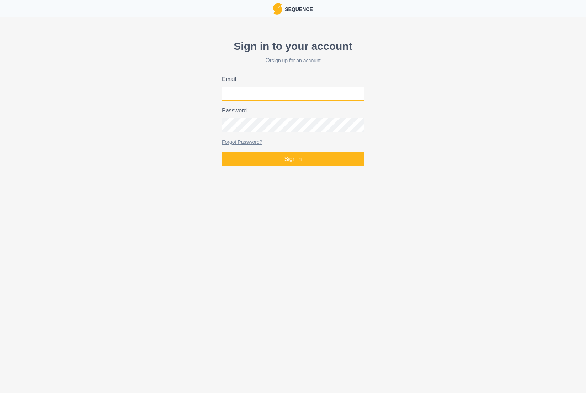
click at [273, 95] on input "Email" at bounding box center [293, 93] width 142 height 14
type input "[EMAIL_ADDRESS][DOMAIN_NAME]"
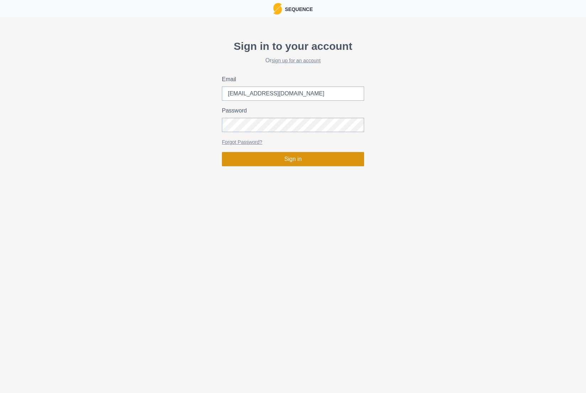
click at [304, 159] on button "Sign in" at bounding box center [293, 159] width 142 height 14
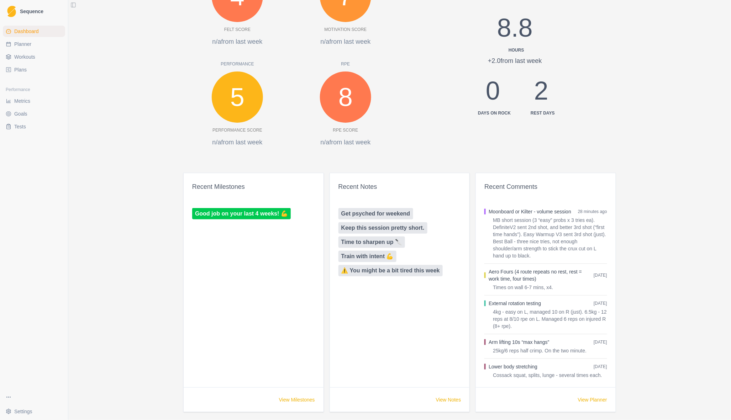
scroll to position [285, 0]
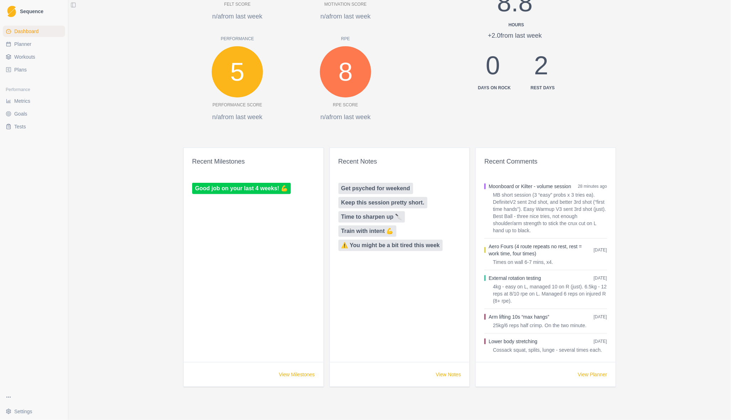
click at [244, 186] on link "Good job on your last 4 weeks! 💪" at bounding box center [241, 188] width 99 height 11
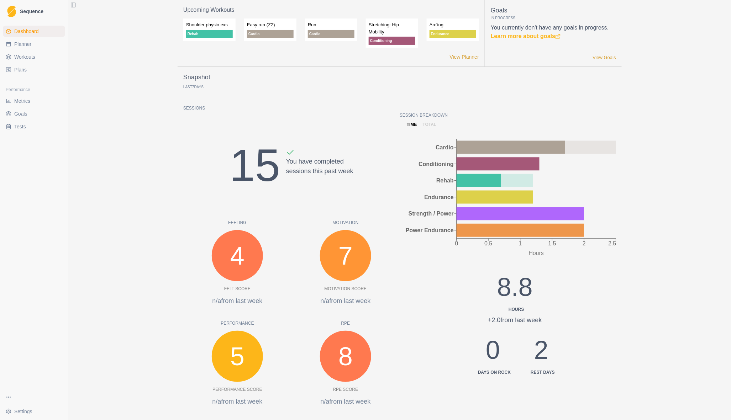
click at [21, 44] on span "Planner" at bounding box center [22, 44] width 17 height 7
select select "month"
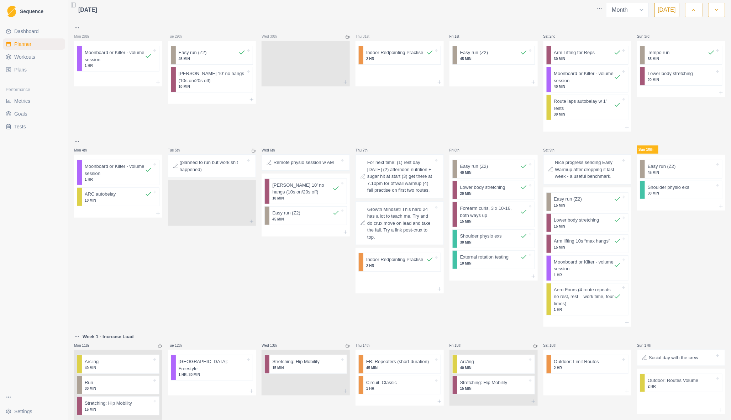
click at [26, 58] on span "Workouts" at bounding box center [24, 56] width 21 height 7
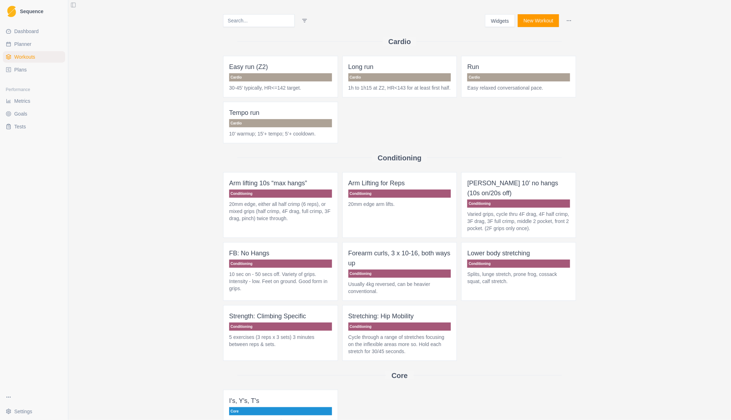
click at [257, 313] on span "Strength: Climbing Specific Conditioning 5 exercises (3 reps x 3 sets) 3 minute…" at bounding box center [280, 333] width 115 height 56
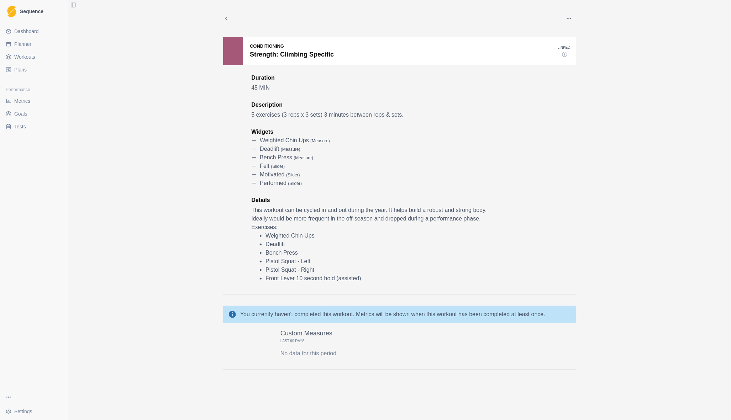
click at [305, 206] on p "This workout can be cycled in and out during the year. It helps build a robust …" at bounding box center [370, 214] width 238 height 17
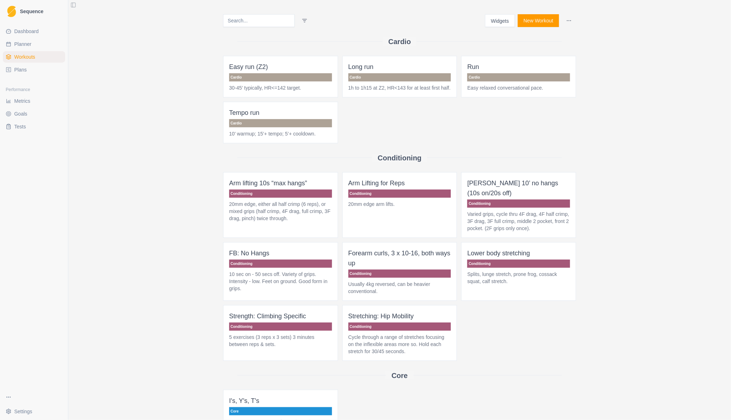
click at [19, 68] on span "Plans" at bounding box center [20, 69] width 12 height 7
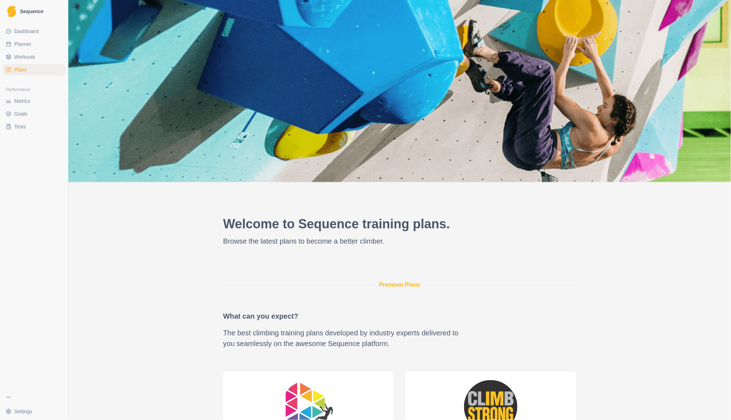
click at [18, 104] on span "Metrics" at bounding box center [22, 100] width 16 height 7
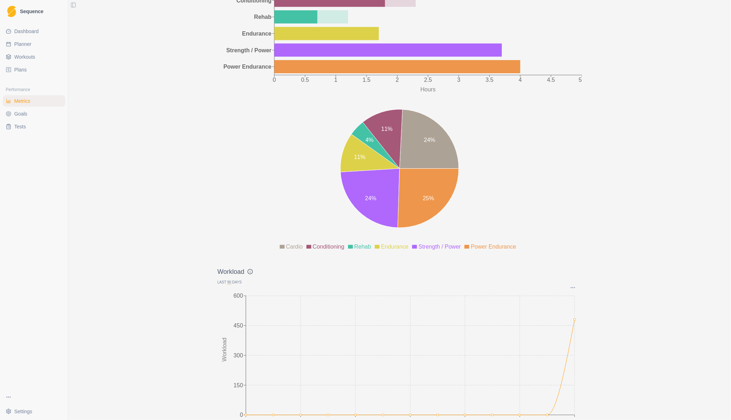
scroll to position [621, 0]
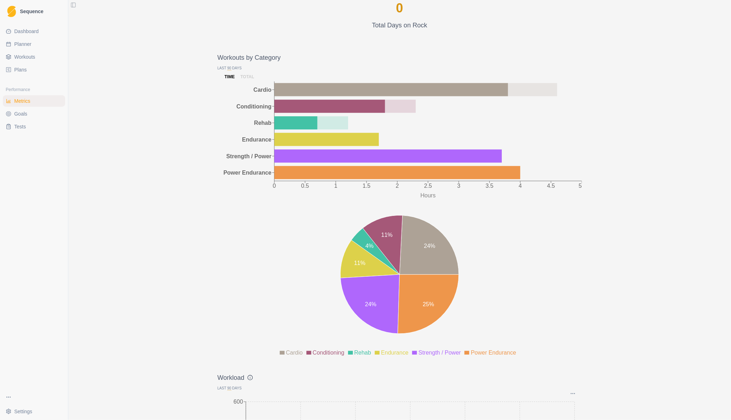
click at [30, 113] on link "Goals" at bounding box center [34, 113] width 62 height 11
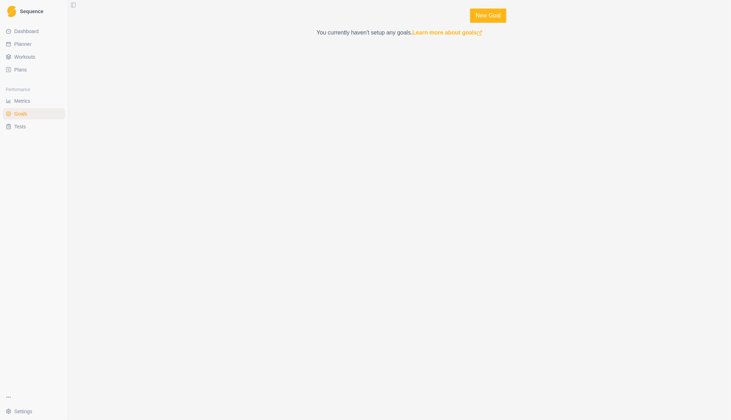
click at [33, 129] on link "Tests" at bounding box center [34, 126] width 62 height 11
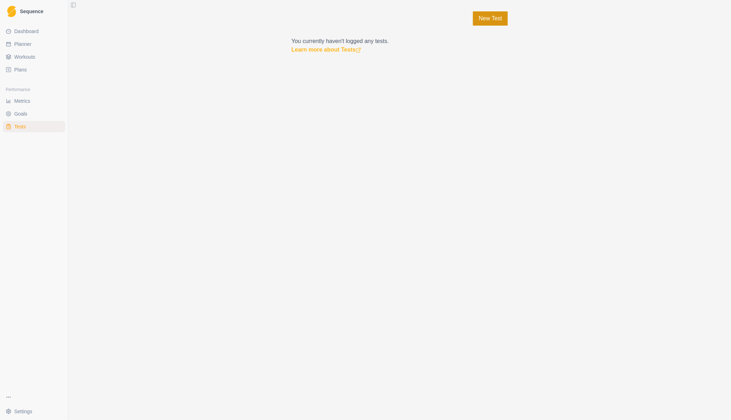
click at [490, 21] on link "New Test" at bounding box center [490, 18] width 35 height 14
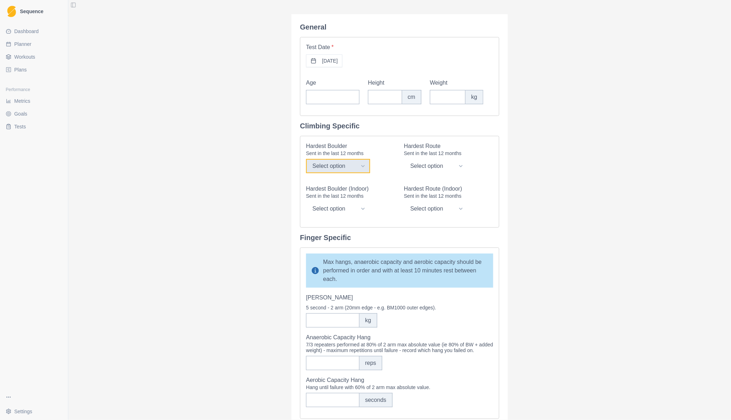
click at [356, 167] on select "Select option V0 V1 V2 V3 V4 V5 V6 V7 V8 V9 V10 V11 V12 V13 V14 V15 V16" at bounding box center [338, 166] width 64 height 14
click at [577, 162] on div "General Test Date * [DATE] Age Height cm Weight kg Climbing Specific Hardest Bo…" at bounding box center [399, 210] width 663 height 420
click at [16, 100] on span "Metrics" at bounding box center [22, 100] width 16 height 7
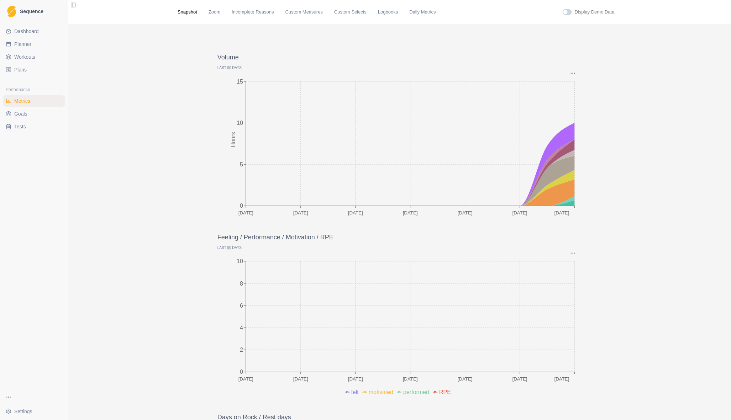
click at [16, 72] on span "Plans" at bounding box center [20, 69] width 12 height 7
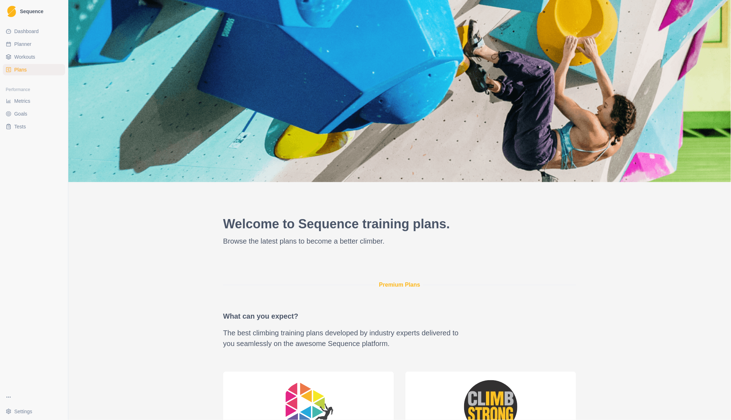
click at [18, 60] on span "Workouts" at bounding box center [24, 56] width 21 height 7
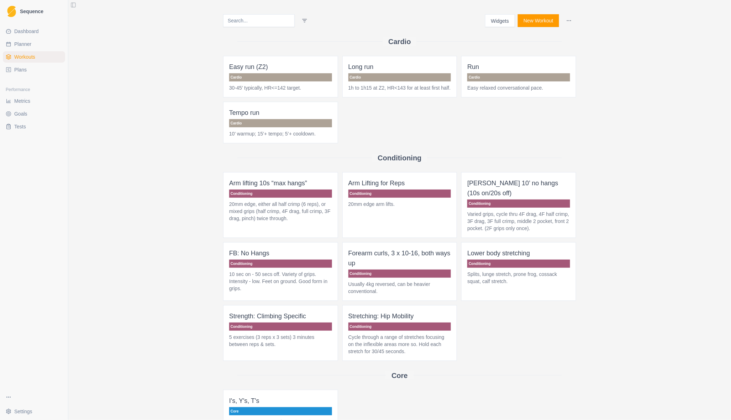
click at [17, 46] on span "Planner" at bounding box center [22, 44] width 17 height 7
select select "month"
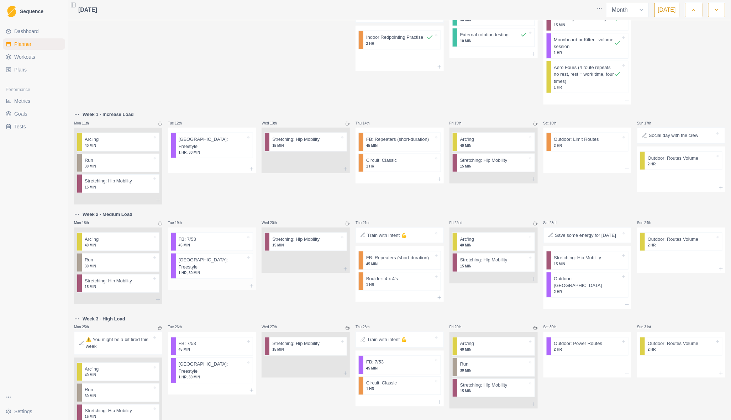
scroll to position [237, 0]
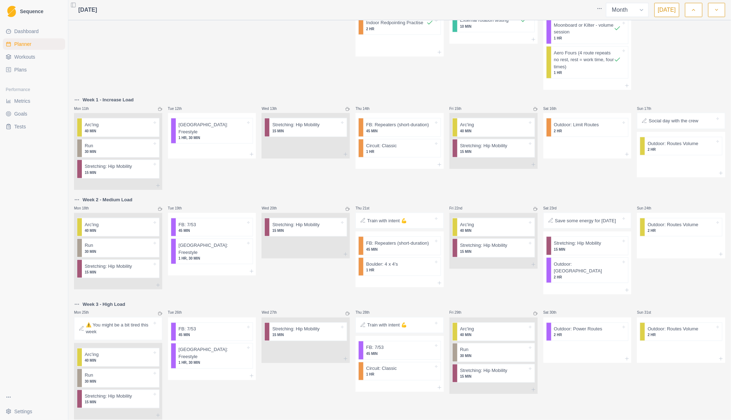
click at [75, 101] on html "Sequence Dashboard Planner Workouts Plans Performance Metrics Goals Tests Setti…" at bounding box center [365, 210] width 731 height 420
click at [93, 170] on div "Clear week" at bounding box center [110, 168] width 68 height 11
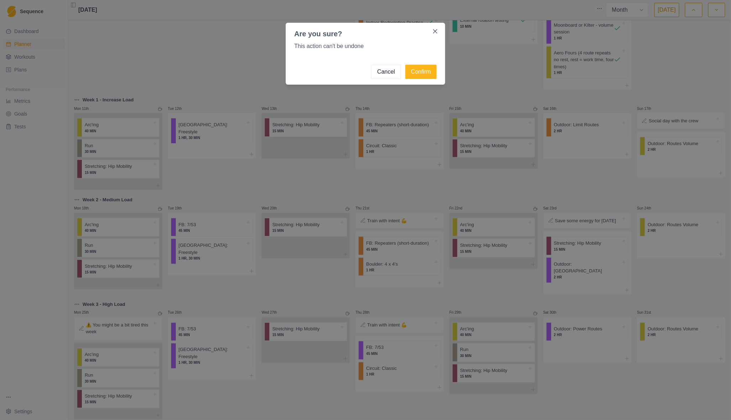
click at [385, 70] on button "Cancel" at bounding box center [386, 72] width 30 height 14
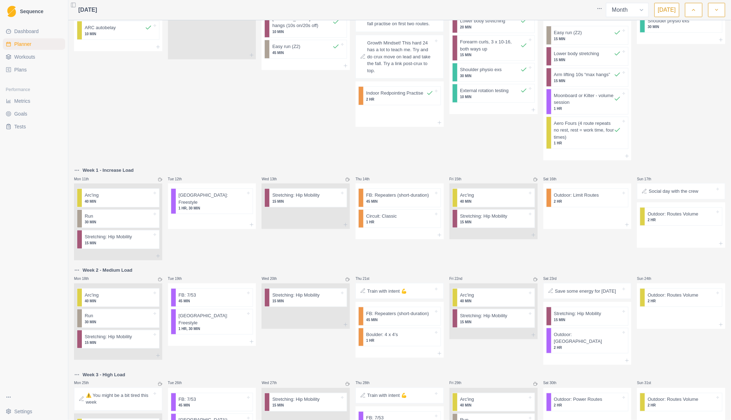
scroll to position [166, 0]
click at [89, 173] on p "Week 1 - Increase Load" at bounding box center [108, 171] width 51 height 7
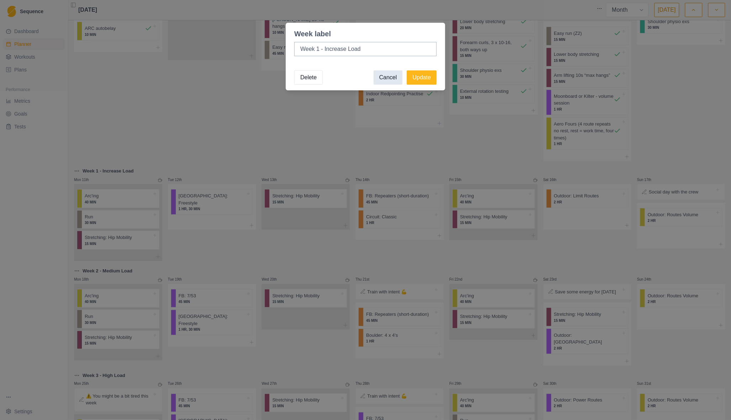
click at [395, 80] on button "Cancel" at bounding box center [388, 77] width 29 height 14
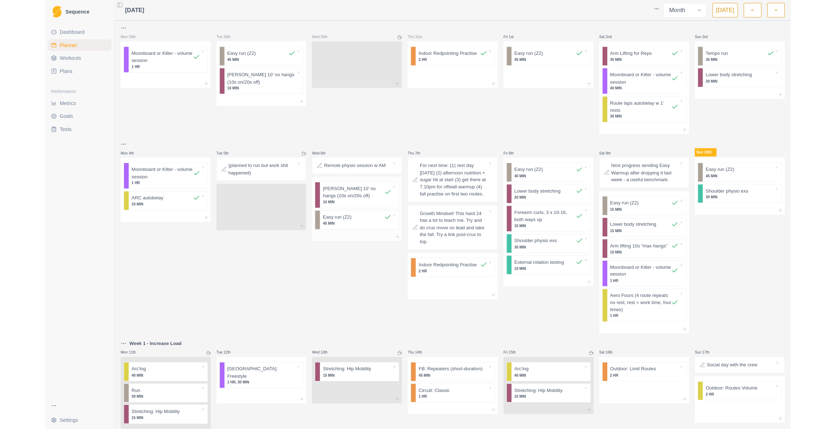
scroll to position [0, 0]
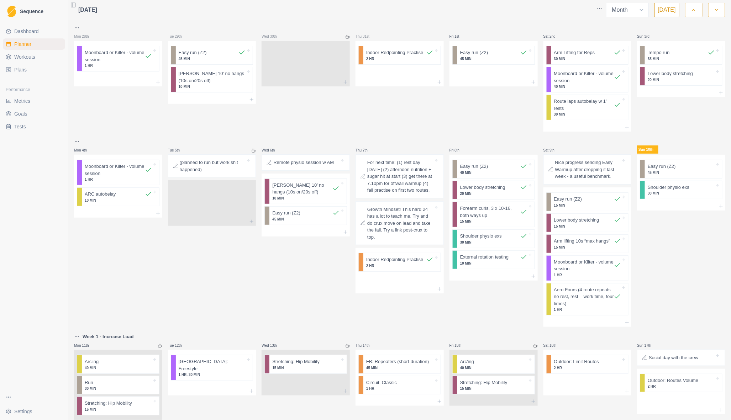
click at [21, 110] on span "Goals" at bounding box center [20, 113] width 13 height 7
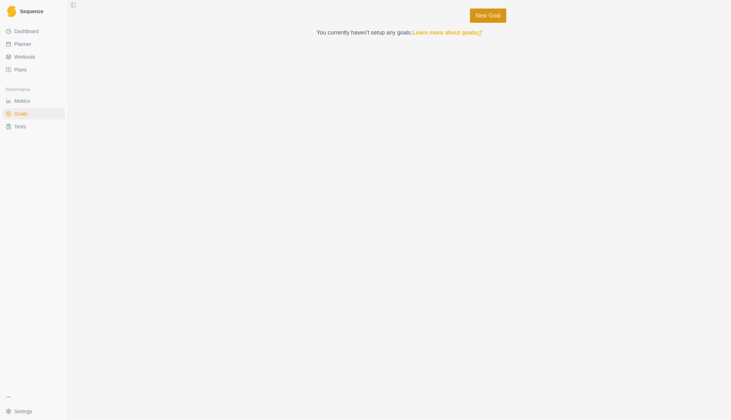
click at [489, 15] on link "New Goal" at bounding box center [488, 16] width 36 height 14
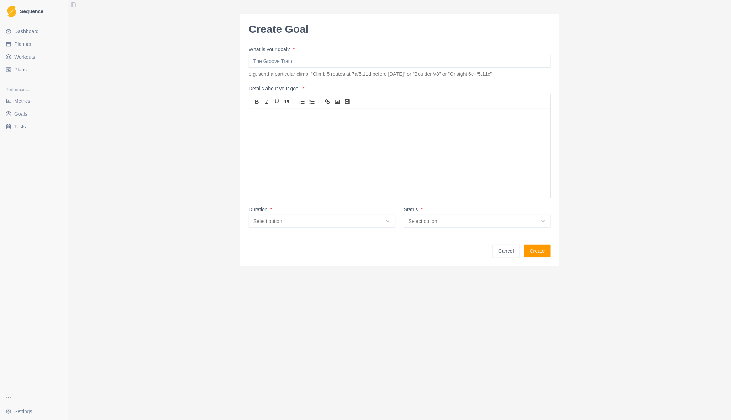
click at [338, 63] on input "What is your goal? *" at bounding box center [400, 61] width 302 height 13
click at [332, 120] on p at bounding box center [399, 118] width 290 height 8
click at [300, 61] on input "ST - Kilter - Red Meat, Shiohama Senpai, Too cool for school duh." at bounding box center [400, 61] width 302 height 13
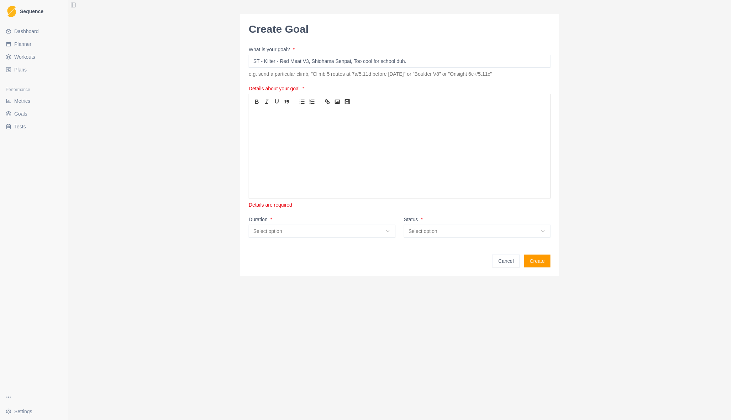
click at [347, 61] on input "ST - Kilter - Red Meat V3, Shiohama Senpai, Too cool for school duh." at bounding box center [400, 61] width 302 height 13
click at [409, 60] on input "ST - Kilter - Red Meat V3, Shiohama Senpai V3, Too cool for school duh." at bounding box center [400, 61] width 302 height 13
click at [449, 60] on input "ST - Kilter - Red Meat V3, Shiohama Senpai V3, Too cool for school duh V4." at bounding box center [400, 61] width 302 height 13
click at [276, 62] on input "ST - Kilter - Red Meat V3, Shiohama Senpai V3, Too cool for school duh V4." at bounding box center [400, 61] width 302 height 13
type input "ST - Kilter40 - Red Meat V3, Shiohama Senpai V3, Too cool for school duh V4."
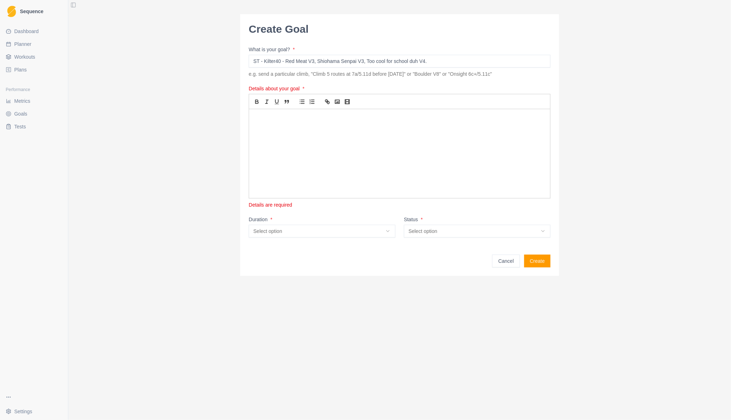
click at [356, 123] on div at bounding box center [399, 153] width 301 height 89
click at [428, 117] on p "All three are close. Good measure of returning strength - would've flashed them…" at bounding box center [399, 118] width 290 height 8
click at [478, 117] on p "All three are close. Good measure of returning strength - would've done in a se…" at bounding box center [399, 118] width 290 height 8
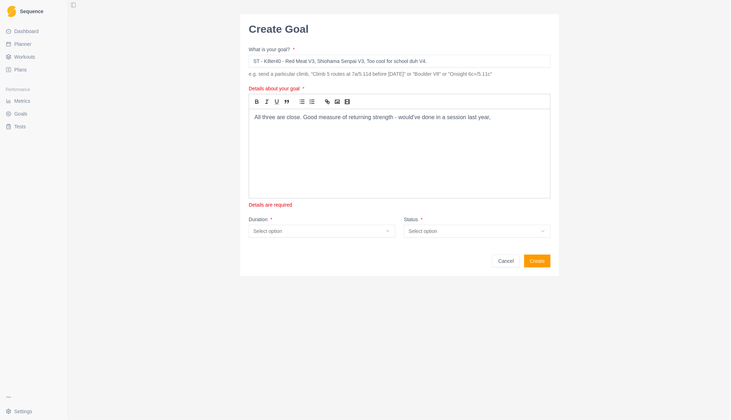
click at [436, 114] on p "All three are close. Good measure of returning strength - would've done in a se…" at bounding box center [399, 118] width 290 height 8
click at [398, 117] on p "All three are close. Good measure of returning strength - would've done in a se…" at bounding box center [399, 118] width 290 height 8
click at [388, 230] on html "Sequence Dashboard Planner Workouts Plans Performance Metrics Goals Tests Setti…" at bounding box center [365, 210] width 731 height 420
select select "short_term"
drag, startPoint x: 263, startPoint y: 60, endPoint x: 242, endPoint y: 60, distance: 21.0
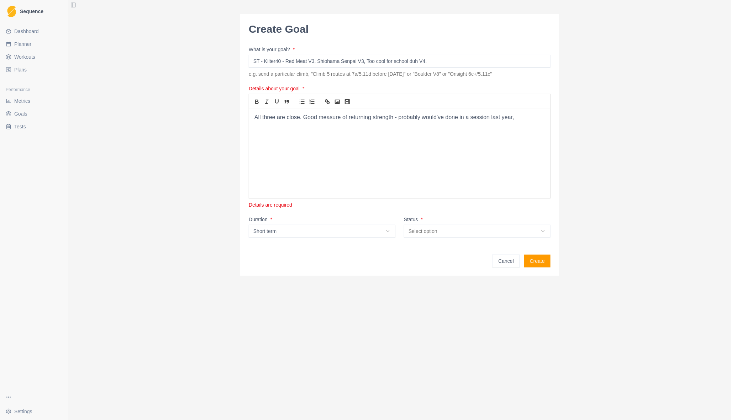
click at [242, 60] on div "Create Goal What is your goal? * ST - Kilter40 - Red Meat V3, Shiohama Senpai V…" at bounding box center [399, 145] width 319 height 262
type input "Kilter40 - Red Meat V3, Shiohama Senpai V3, Too cool for school duh V4."
click at [430, 218] on html "Sequence Dashboard Planner Workouts Plans Performance Metrics Goals Tests Setti…" at bounding box center [365, 210] width 731 height 420
select select "in_progress"
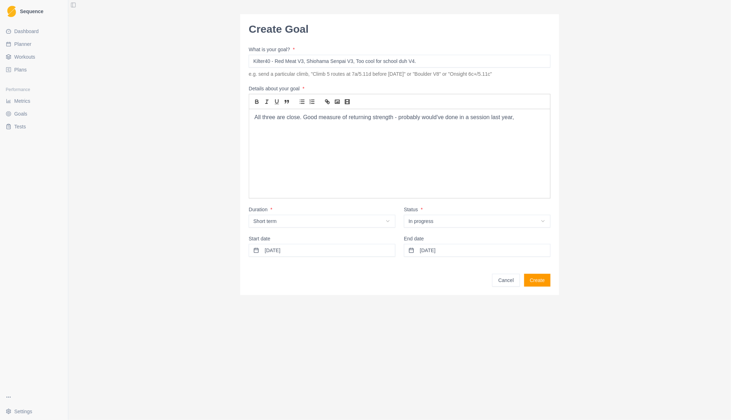
click at [450, 252] on button "[DATE]" at bounding box center [477, 250] width 147 height 13
click at [454, 352] on button "30" at bounding box center [454, 352] width 11 height 11
click at [538, 279] on button "Create" at bounding box center [537, 280] width 26 height 13
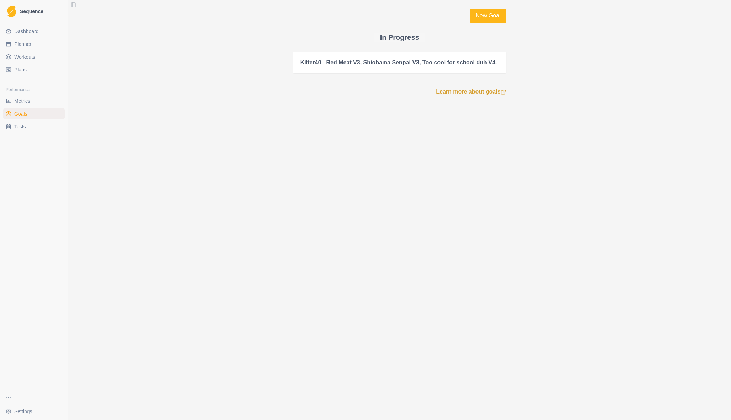
drag, startPoint x: 26, startPoint y: 30, endPoint x: 38, endPoint y: 33, distance: 13.0
click at [26, 30] on span "Dashboard" at bounding box center [26, 31] width 25 height 7
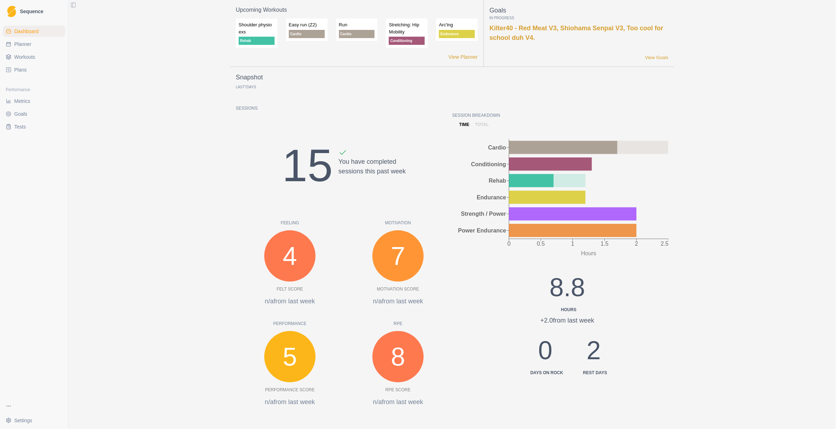
click at [20, 40] on link "Planner" at bounding box center [34, 43] width 62 height 11
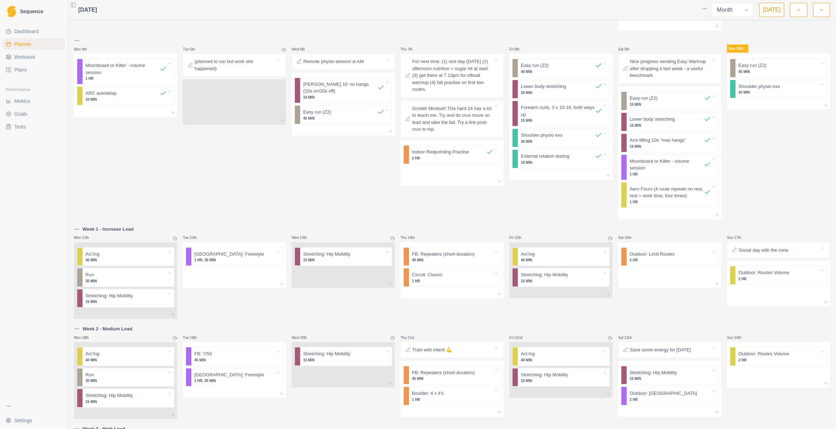
scroll to position [95, 0]
click at [75, 38] on html "Sequence Dashboard Planner Workouts Plans Performance Metrics Goals Tests Setti…" at bounding box center [418, 214] width 836 height 429
click at [218, 157] on html "Sequence Dashboard Planner Workouts Plans Performance Metrics Goals Tests Setti…" at bounding box center [418, 214] width 836 height 429
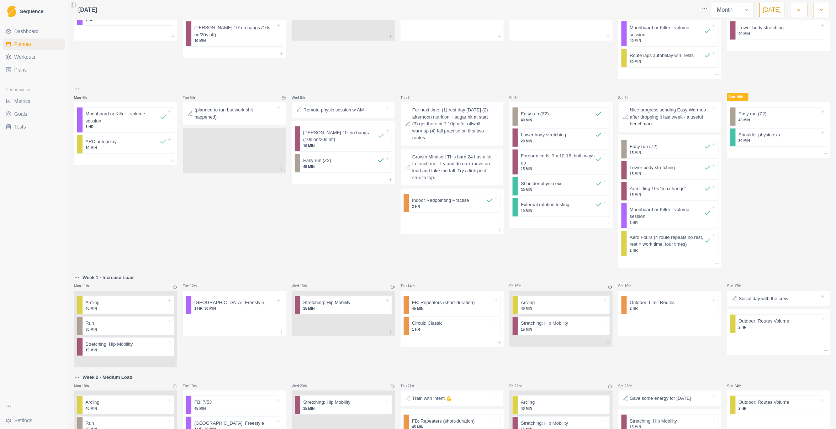
scroll to position [0, 0]
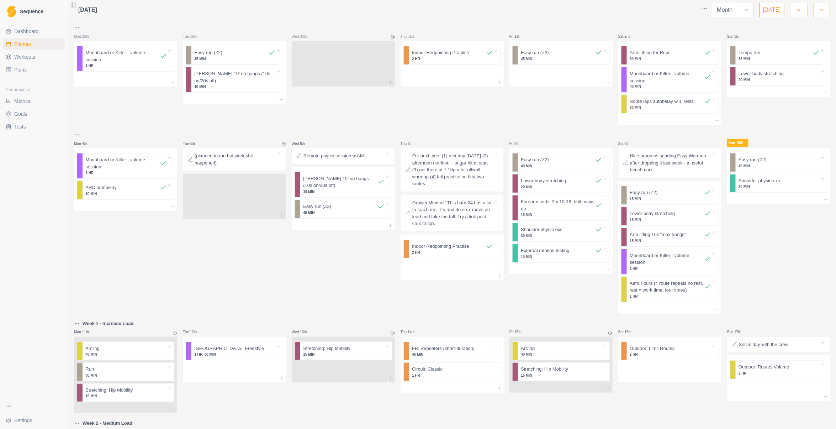
click at [586, 9] on select "Week Month" at bounding box center [732, 10] width 43 height 14
click at [586, 25] on div at bounding box center [669, 27] width 103 height 9
click at [73, 3] on button "Toggle Sidebar" at bounding box center [73, 5] width 10 height 10
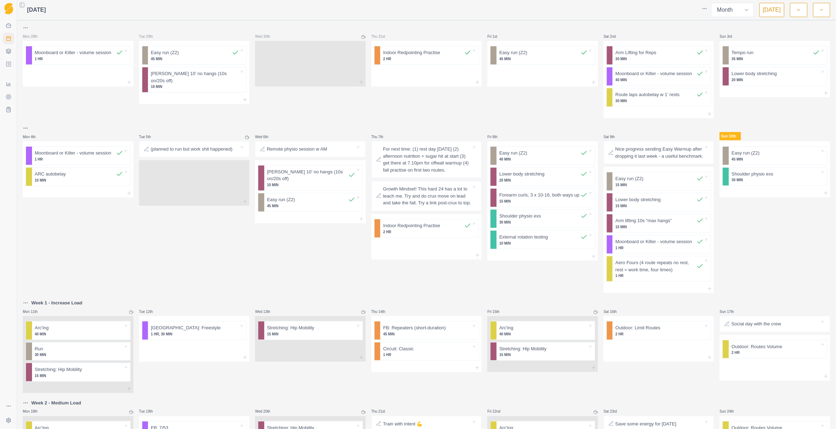
click at [21, 4] on button "Toggle Sidebar" at bounding box center [22, 5] width 10 height 10
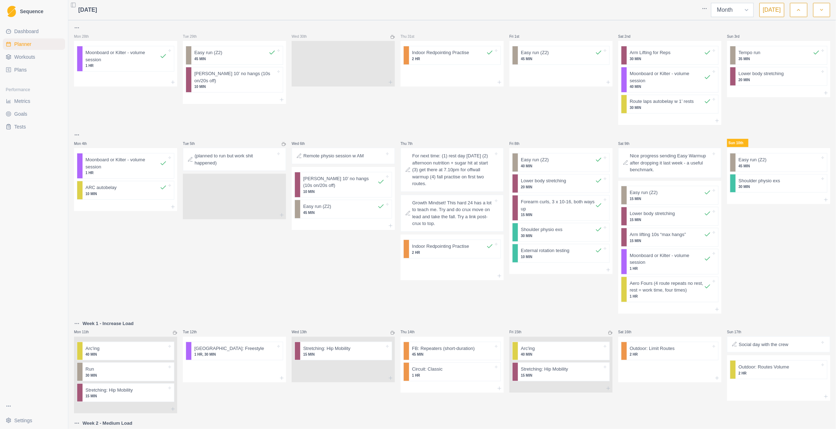
click at [586, 10] on select "Week Month" at bounding box center [732, 10] width 43 height 14
select select "week"
click at [586, 3] on select "Week Month" at bounding box center [732, 10] width 43 height 14
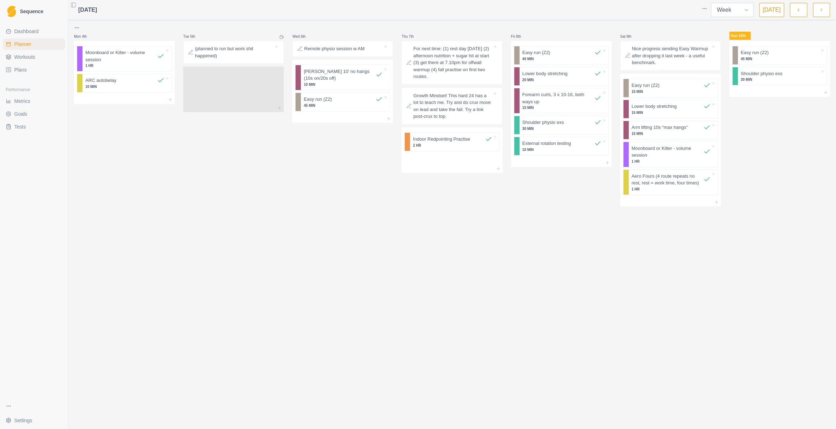
click at [586, 13] on select "Week Month" at bounding box center [732, 10] width 43 height 14
click at [586, 11] on button "button" at bounding box center [798, 10] width 17 height 14
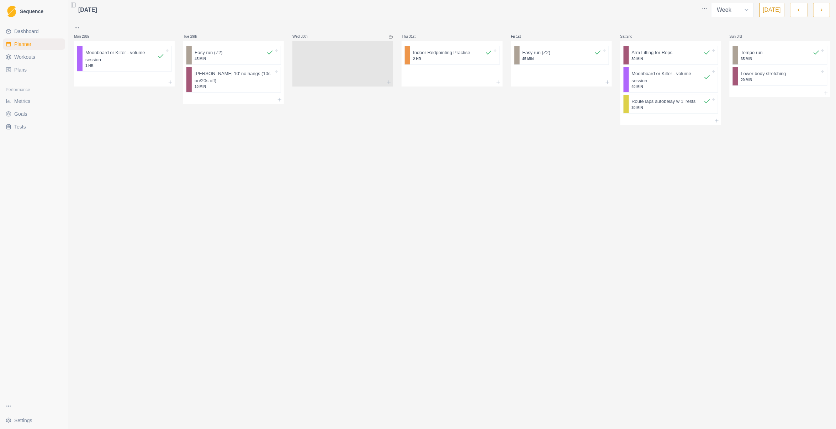
click at [586, 11] on button "button" at bounding box center [798, 10] width 17 height 14
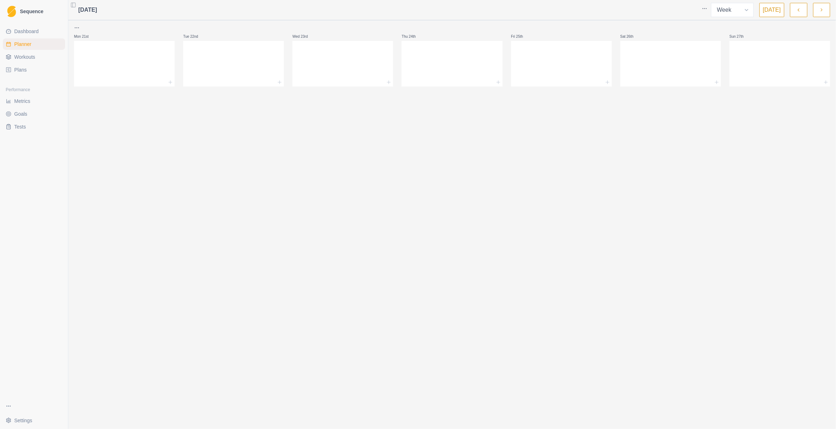
click at [357, 171] on div "[DATE] Week Month [DATE] Mon 21st Tue 22nd Wed 23rd Thu 24th Fri 25th Sat 26th …" at bounding box center [452, 214] width 768 height 429
click at [28, 33] on span "Dashboard" at bounding box center [26, 31] width 25 height 7
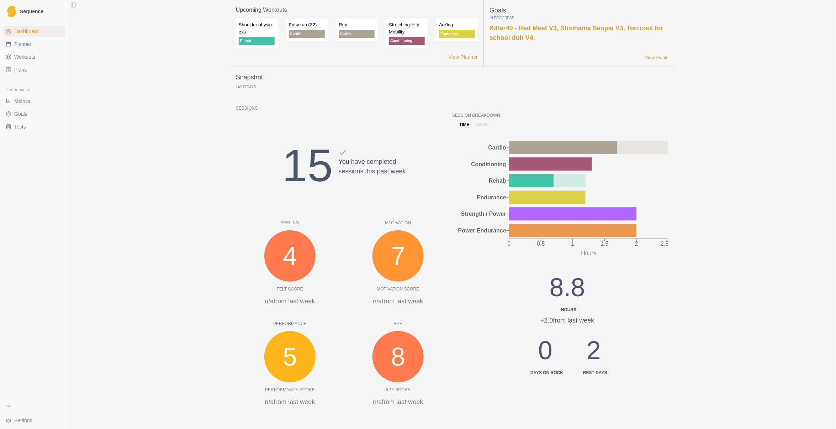
click at [29, 59] on span "Workouts" at bounding box center [24, 56] width 21 height 7
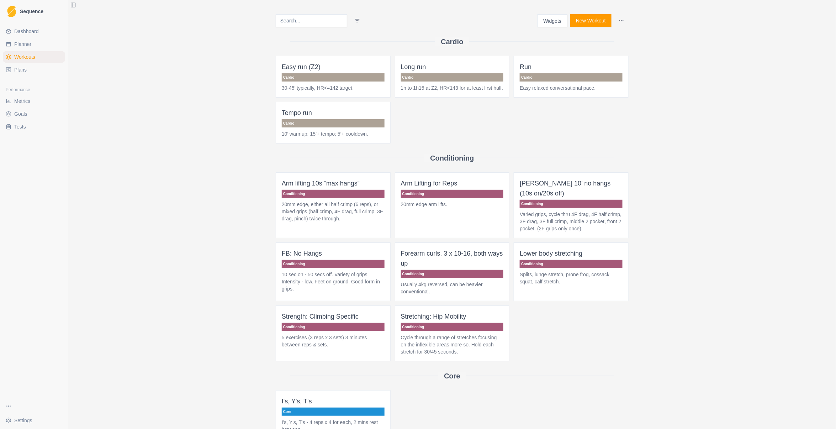
click at [23, 71] on span "Plans" at bounding box center [20, 69] width 12 height 7
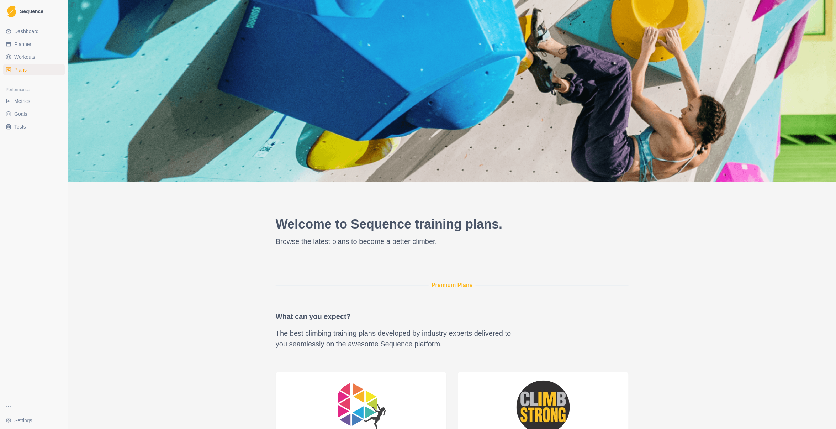
click at [23, 56] on span "Workouts" at bounding box center [24, 56] width 21 height 7
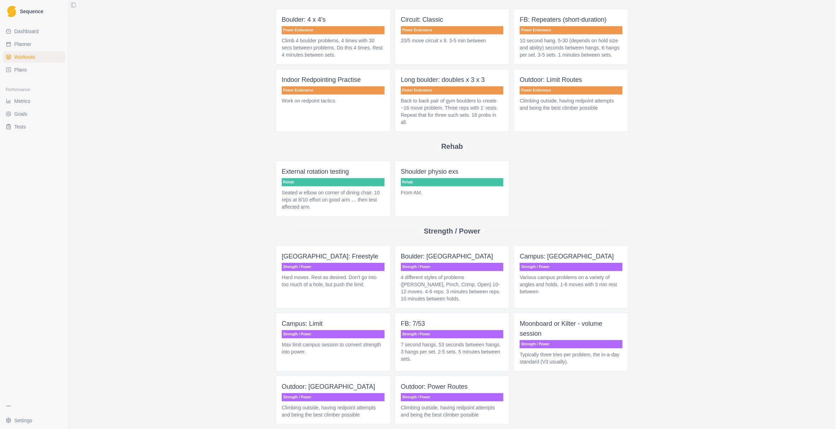
scroll to position [689, 0]
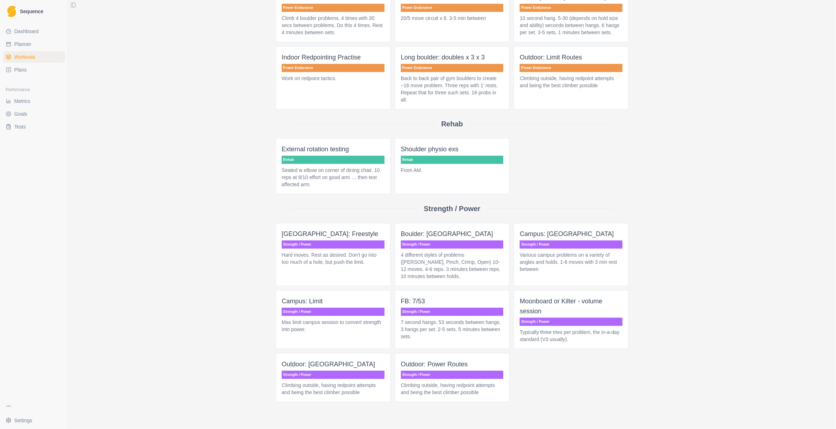
click at [439, 251] on p "4 different styles of problems ([PERSON_NAME], Pinch, Crimp, Open) 10-12 moves.…" at bounding box center [452, 265] width 103 height 28
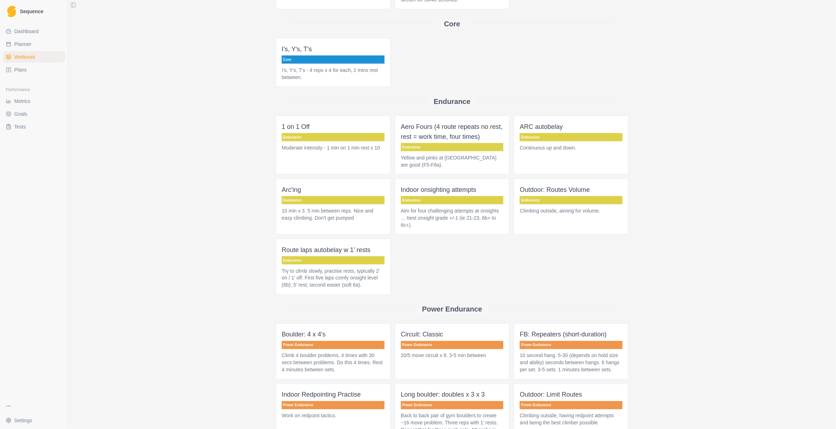
scroll to position [379, 0]
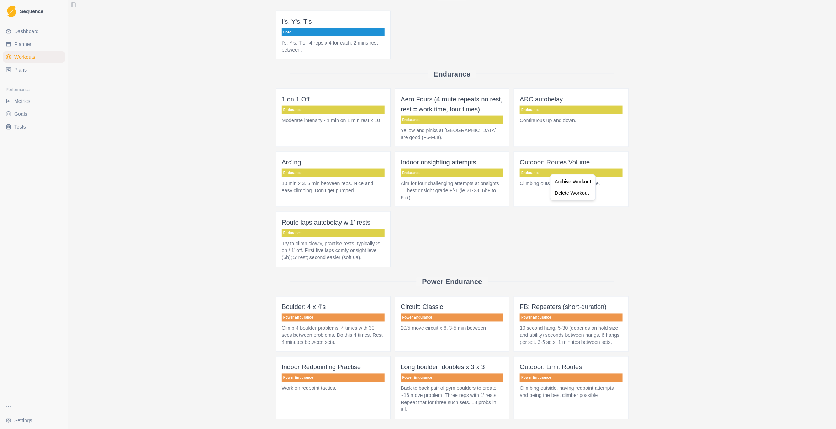
click at [544, 223] on html "Sequence Dashboard Planner Workouts Plans Performance Metrics Goals Tests Setti…" at bounding box center [418, 214] width 836 height 429
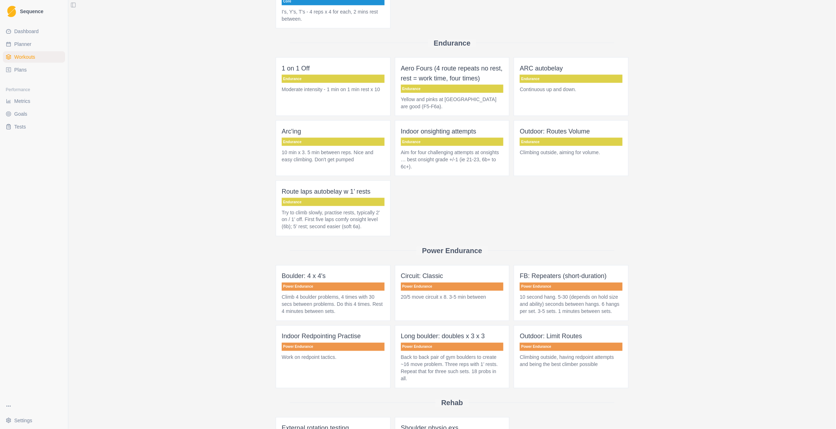
scroll to position [427, 0]
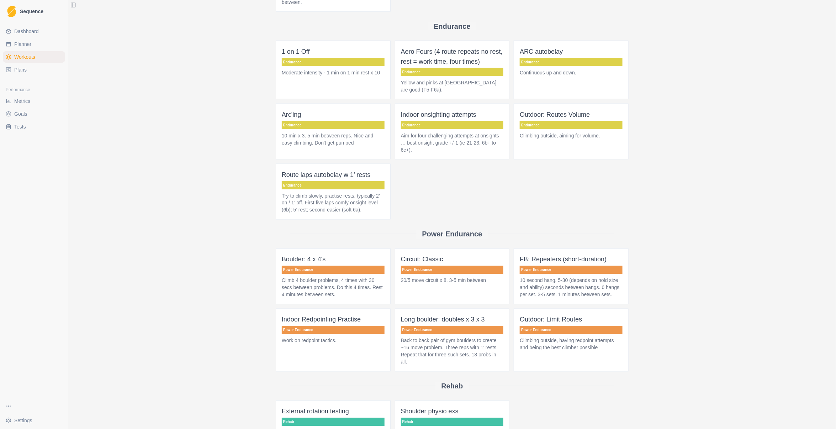
click at [331, 60] on span "1 on 1 Off Endurance Moderate intensity - 1 min on 1 min rest x 10" at bounding box center [333, 70] width 115 height 59
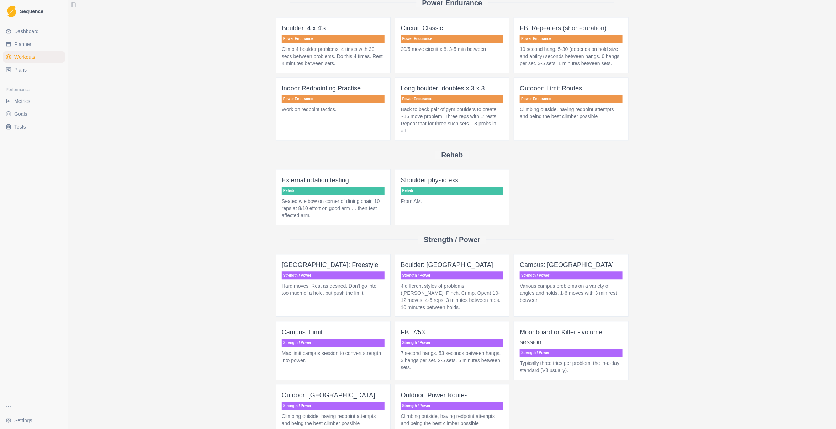
scroll to position [689, 0]
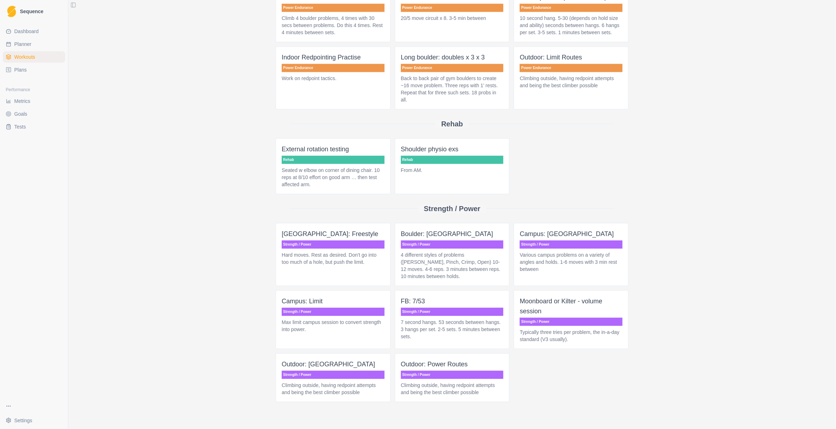
click at [566, 317] on p "Strength / Power" at bounding box center [571, 321] width 103 height 8
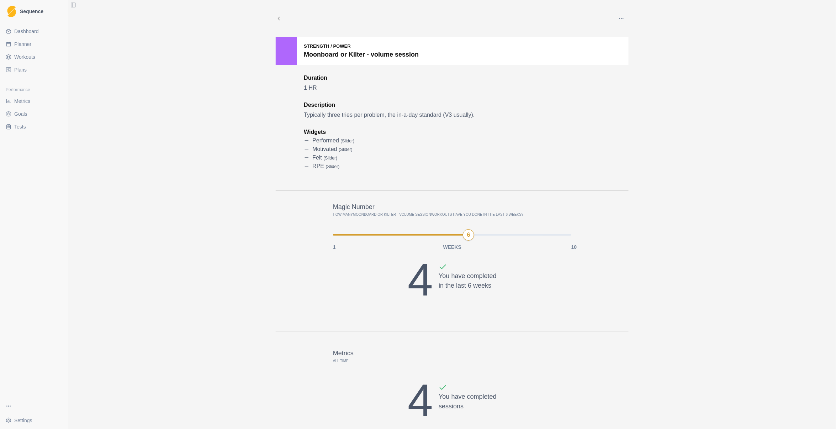
click at [586, 21] on button "button" at bounding box center [622, 18] width 14 height 14
click at [586, 34] on p "Edit" at bounding box center [651, 34] width 74 height 7
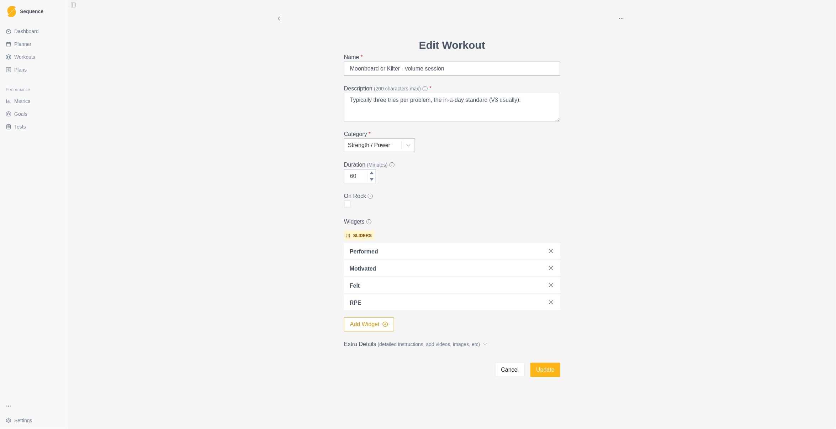
click at [376, 322] on button "Add Widget" at bounding box center [369, 324] width 50 height 14
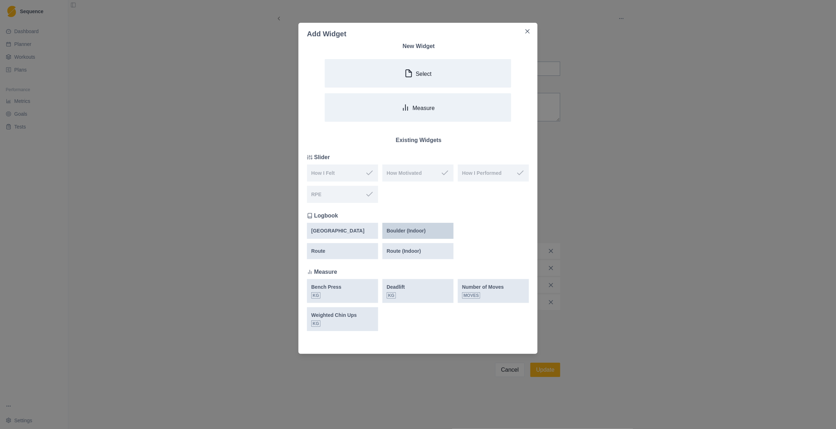
click at [417, 227] on p "Boulder (Indoor)" at bounding box center [406, 230] width 39 height 7
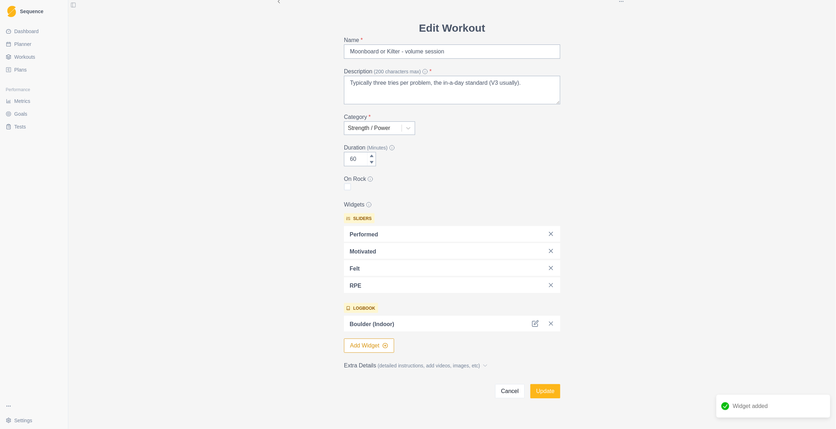
scroll to position [26, 0]
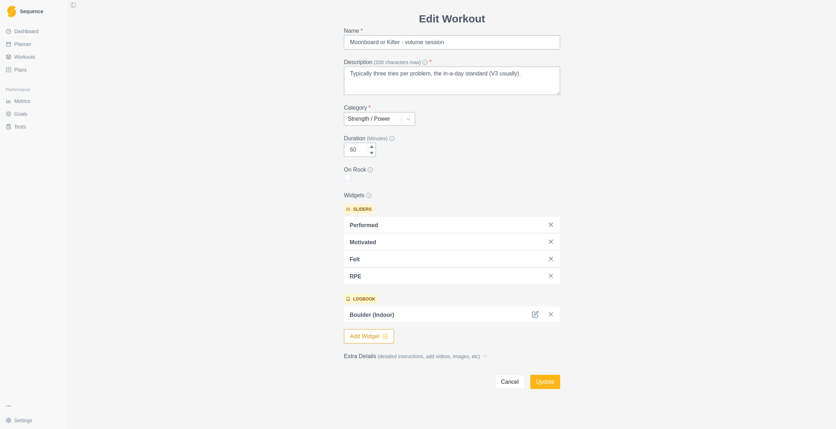
click at [383, 333] on icon "button" at bounding box center [386, 336] width 6 height 6
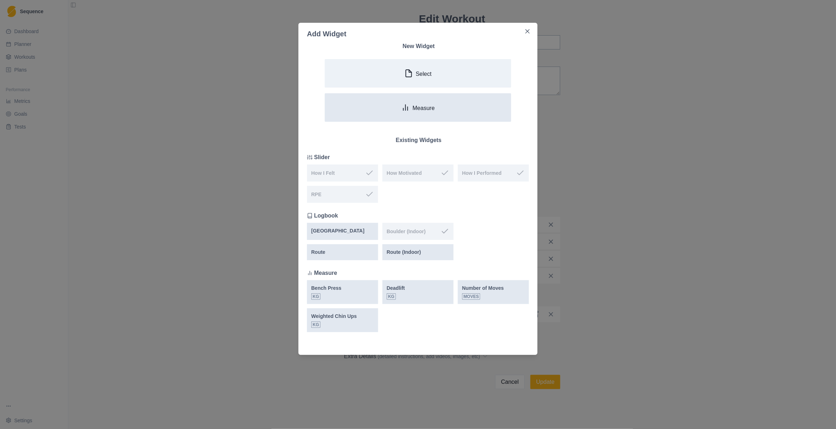
click at [430, 112] on button "Measure" at bounding box center [418, 107] width 186 height 28
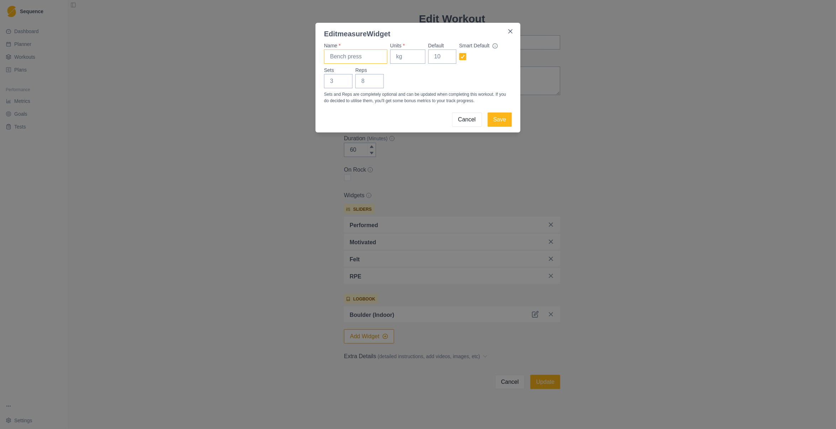
click at [367, 57] on input "Name *" at bounding box center [355, 56] width 63 height 14
click at [511, 30] on icon "Close" at bounding box center [510, 31] width 4 height 4
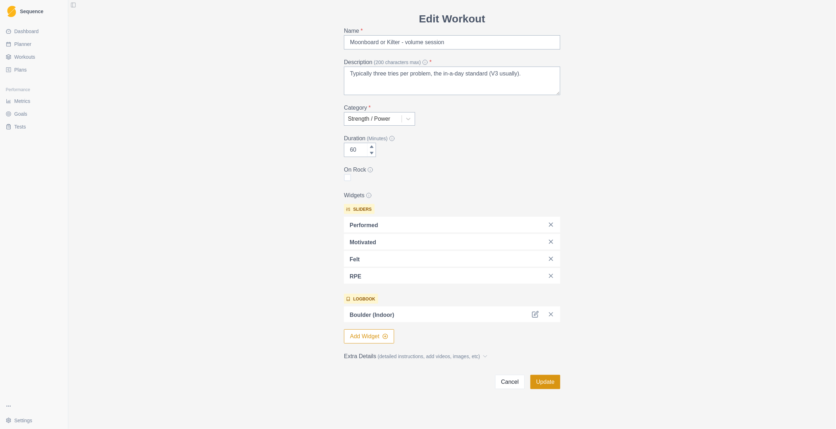
click at [547, 383] on button "Update" at bounding box center [546, 382] width 30 height 14
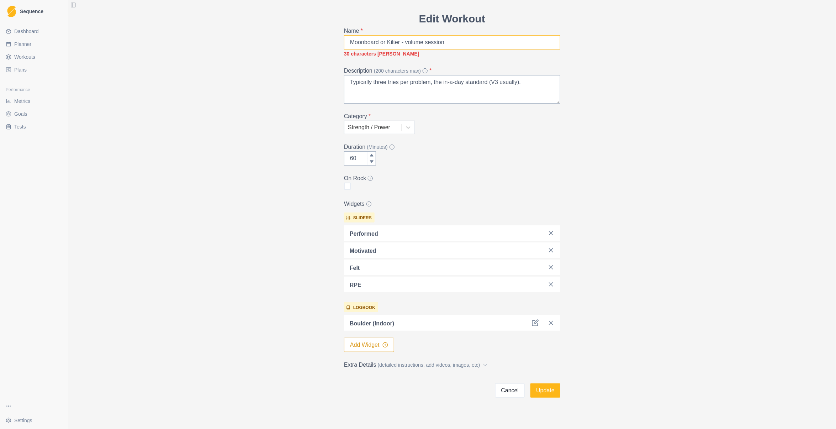
click at [507, 39] on input "Moonboard or Kilter - volume session" at bounding box center [452, 42] width 216 height 14
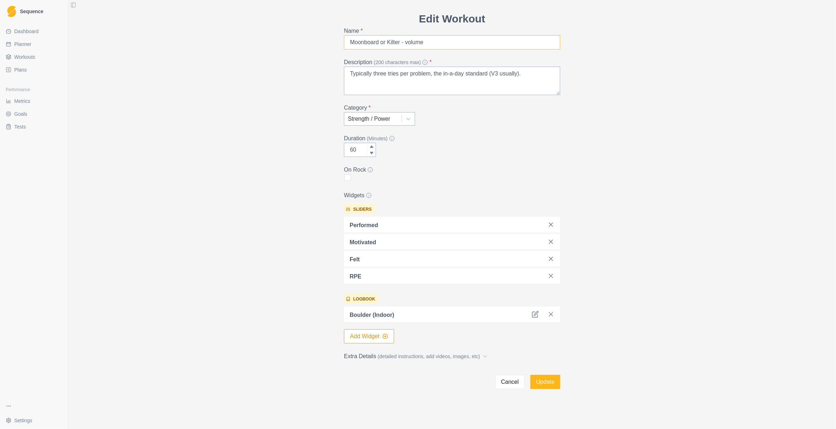
drag, startPoint x: 377, startPoint y: 40, endPoint x: 385, endPoint y: 42, distance: 7.7
click at [385, 42] on input "Moonboard or Kilter - volume" at bounding box center [452, 42] width 216 height 14
click at [442, 46] on input "Moonboard/Kilter - volume" at bounding box center [452, 42] width 216 height 14
type input "Moonboard/Kilter - volume"
click at [540, 383] on button "Update" at bounding box center [546, 382] width 30 height 14
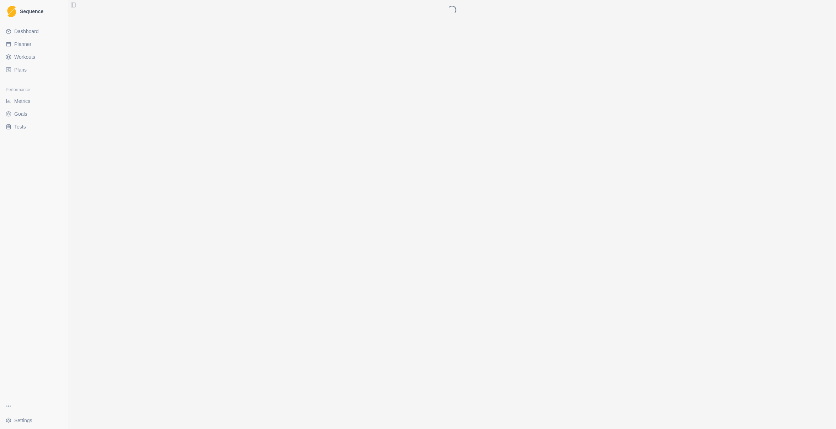
scroll to position [0, 0]
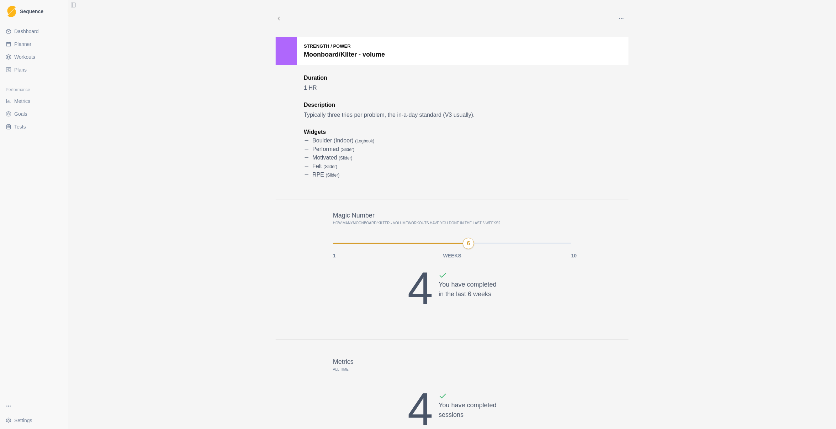
click at [28, 44] on span "Planner" at bounding box center [22, 44] width 17 height 7
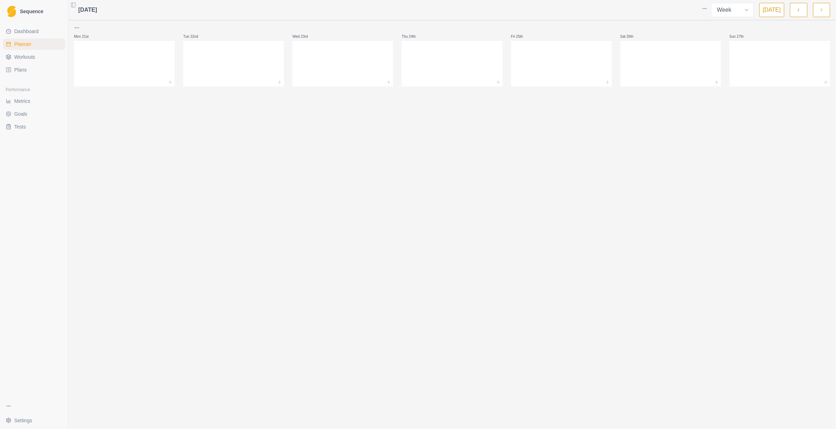
click at [586, 10] on button "[DATE]" at bounding box center [772, 10] width 25 height 14
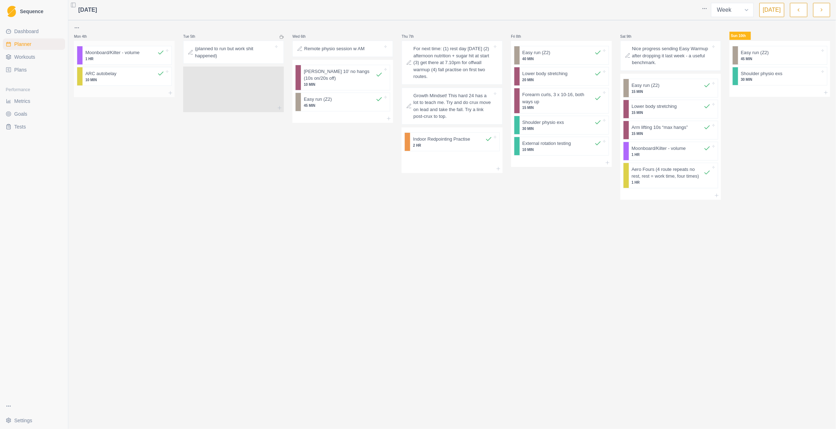
click at [107, 59] on p "1 HR" at bounding box center [124, 58] width 79 height 5
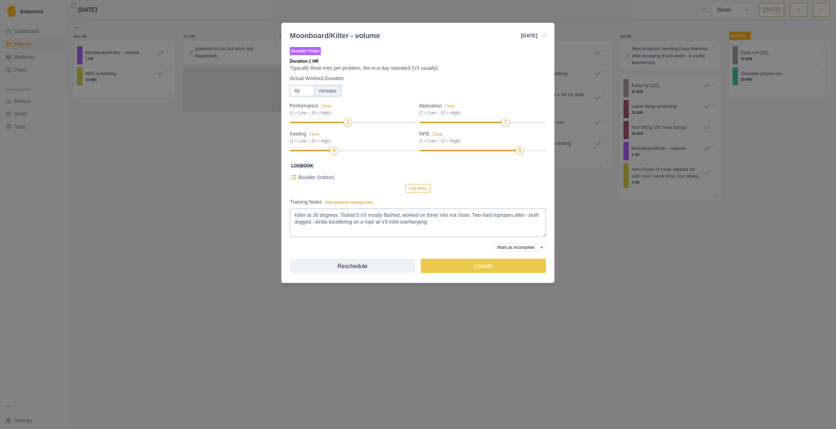
click at [418, 189] on button "Add entry" at bounding box center [418, 188] width 25 height 9
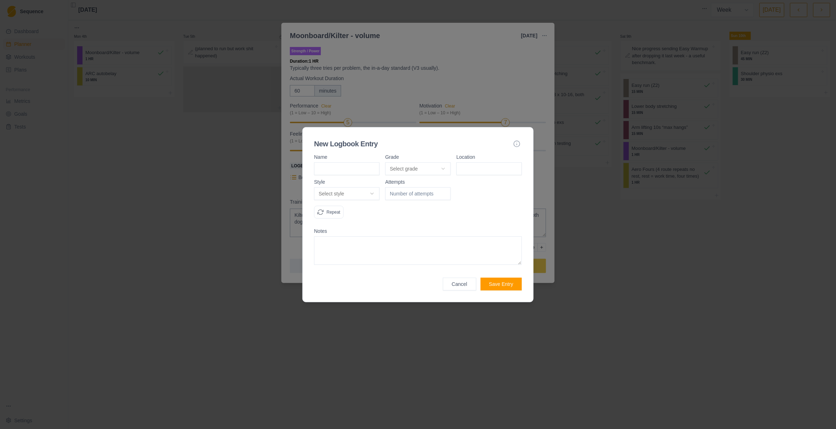
click at [463, 286] on button "Cancel" at bounding box center [459, 284] width 33 height 13
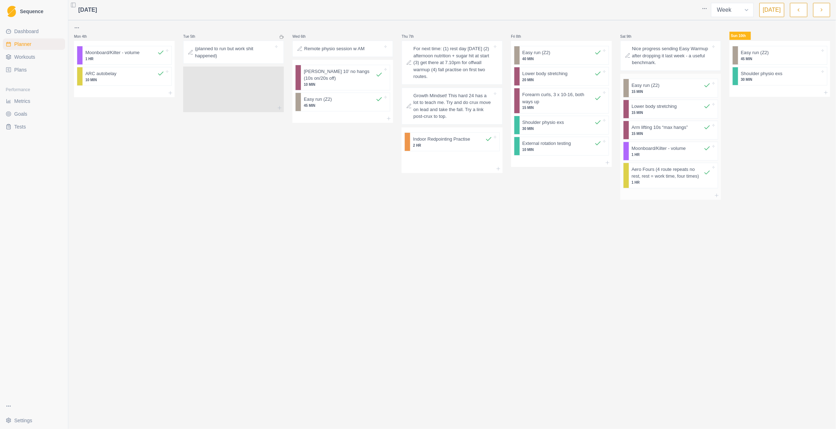
click at [586, 154] on p "1 HR" at bounding box center [671, 154] width 79 height 5
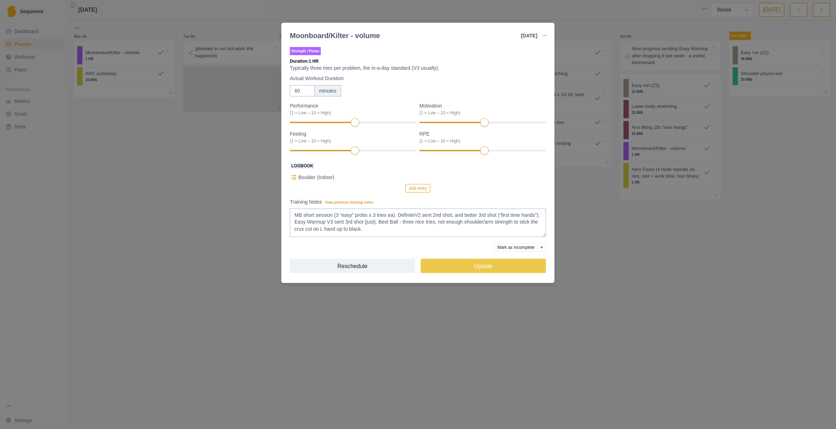
click at [424, 190] on button "Add entry" at bounding box center [418, 188] width 25 height 9
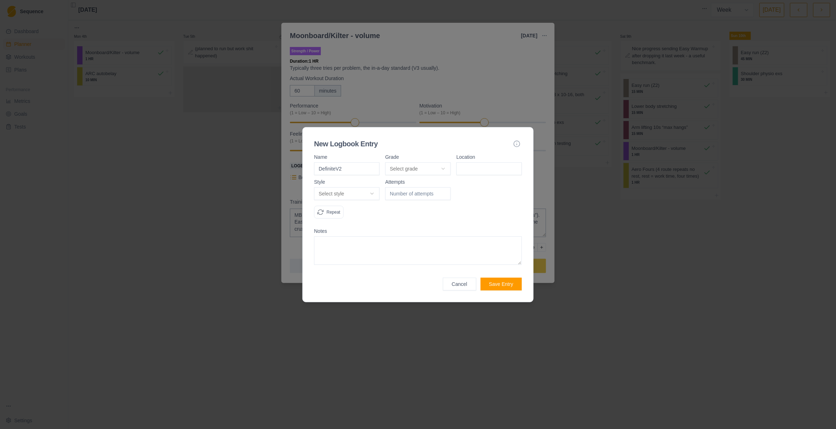
type input "DefiniteV2"
click at [442, 169] on body "Sequence Dashboard Planner Workouts Plans Performance Metrics Goals Tests Setti…" at bounding box center [418, 214] width 836 height 429
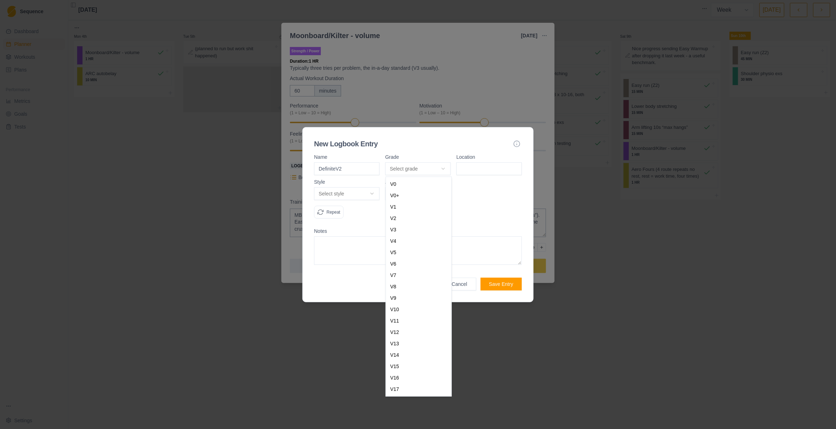
select select "f94f6641-cf14-4dd4-815c-3fad2c452406"
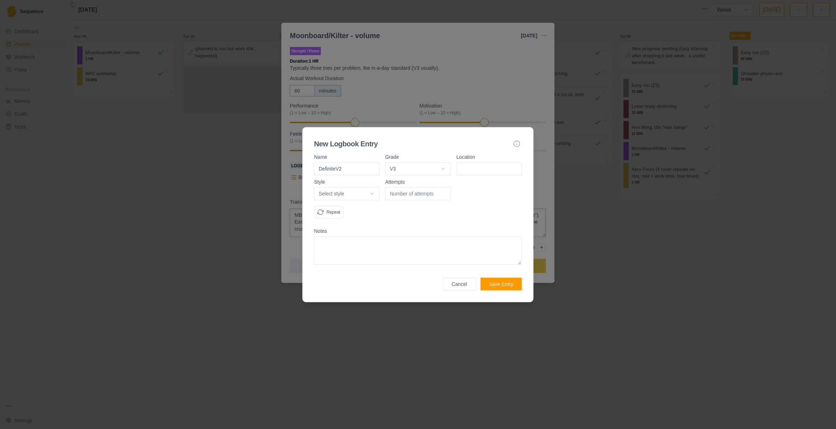
click at [473, 170] on input at bounding box center [489, 168] width 65 height 13
type input "StL MB"
click at [371, 195] on body "Sequence Dashboard Planner Workouts Plans Performance Metrics Goals Tests Setti…" at bounding box center [418, 214] width 836 height 429
click at [341, 242] on textarea at bounding box center [418, 250] width 208 height 28
click at [371, 193] on body "Sequence Dashboard Planner Workouts Plans Performance Metrics Goals Tests Setti…" at bounding box center [418, 214] width 836 height 429
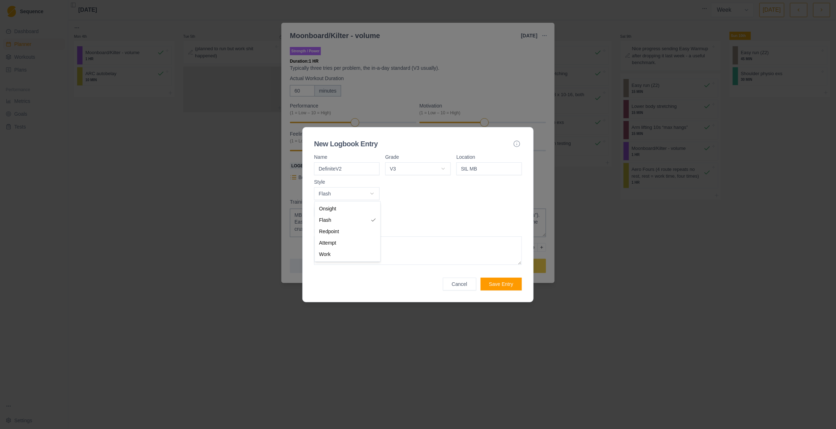
select select "redpoint"
click at [374, 192] on body "Sequence Dashboard Planner Workouts Plans Performance Metrics Goals Tests Setti…" at bounding box center [418, 214] width 836 height 429
click at [383, 248] on textarea at bounding box center [418, 250] width 208 height 28
type textarea "R"
type textarea "Sent twice, a good warmup."
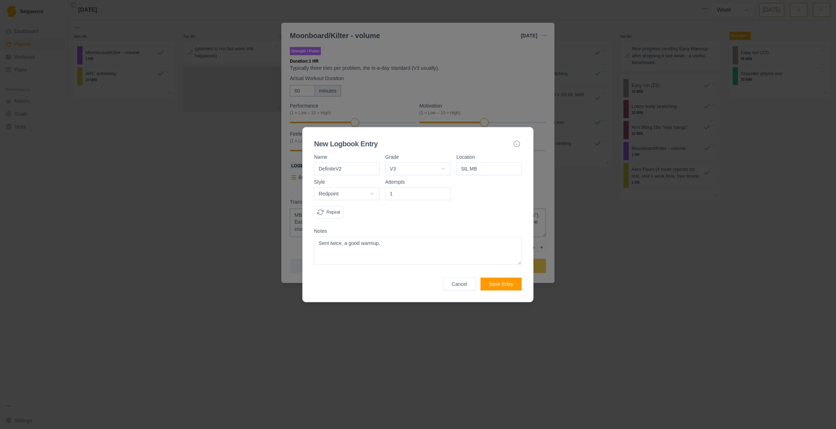
click at [443, 191] on input "1" at bounding box center [417, 193] width 65 height 13
click at [443, 191] on input "2" at bounding box center [417, 193] width 65 height 13
click at [443, 191] on input "3" at bounding box center [417, 193] width 65 height 13
click at [421, 246] on textarea "Sent twice, a good warmup." at bounding box center [418, 250] width 208 height 28
click at [444, 196] on input "2" at bounding box center [417, 193] width 65 height 13
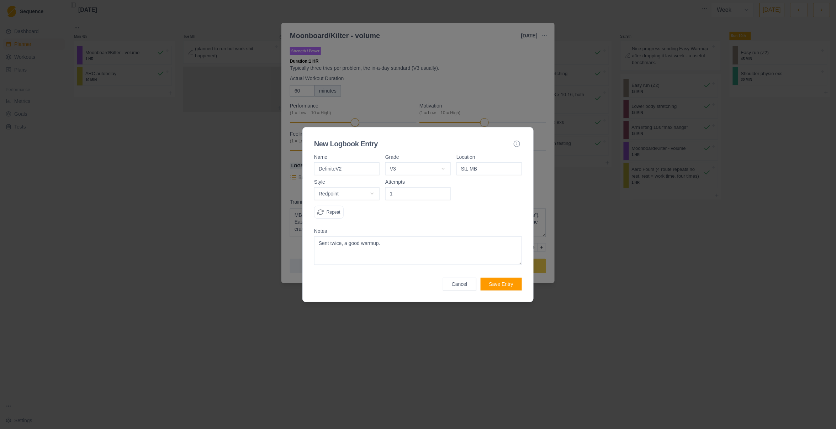
type input "1"
click at [444, 196] on input "1" at bounding box center [417, 193] width 65 height 13
click at [402, 243] on textarea "Sent twice, a good warmup." at bounding box center [418, 250] width 208 height 28
click at [506, 284] on button "Save Entry" at bounding box center [501, 284] width 41 height 13
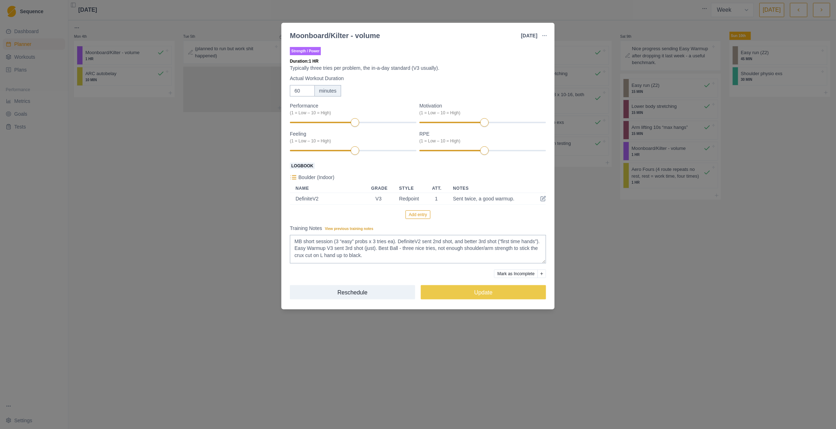
click at [425, 215] on button "Add entry" at bounding box center [418, 214] width 25 height 9
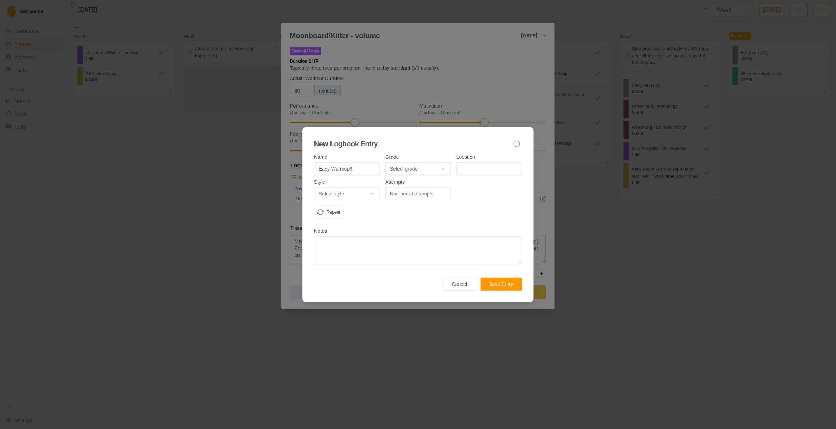
type input "Easy Warmup!!"
click at [487, 168] on input at bounding box center [489, 168] width 65 height 13
type input "StL MB"
click at [444, 193] on input "-1" at bounding box center [417, 193] width 65 height 13
click at [443, 190] on input "0" at bounding box center [417, 193] width 65 height 13
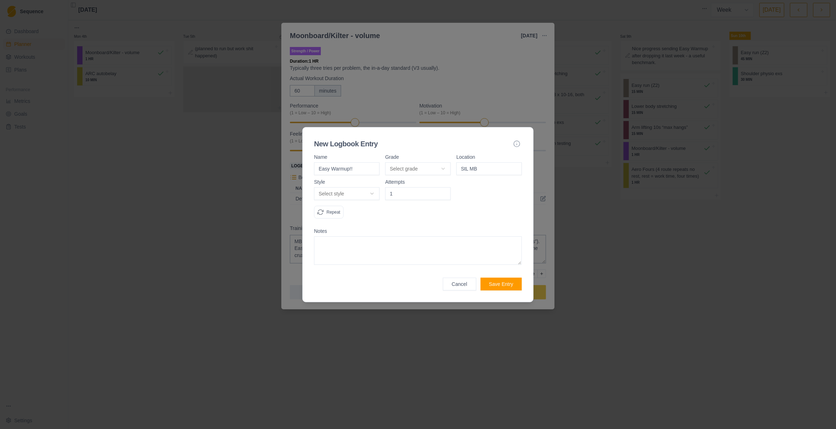
click at [443, 190] on input "1" at bounding box center [417, 193] width 65 height 13
click at [443, 190] on input "2" at bounding box center [417, 193] width 65 height 13
type input "3"
click at [443, 190] on input "3" at bounding box center [417, 193] width 65 height 13
click at [373, 194] on body "Sequence Dashboard Planner Workouts Plans Performance Metrics Goals Tests Setti…" at bounding box center [418, 214] width 836 height 429
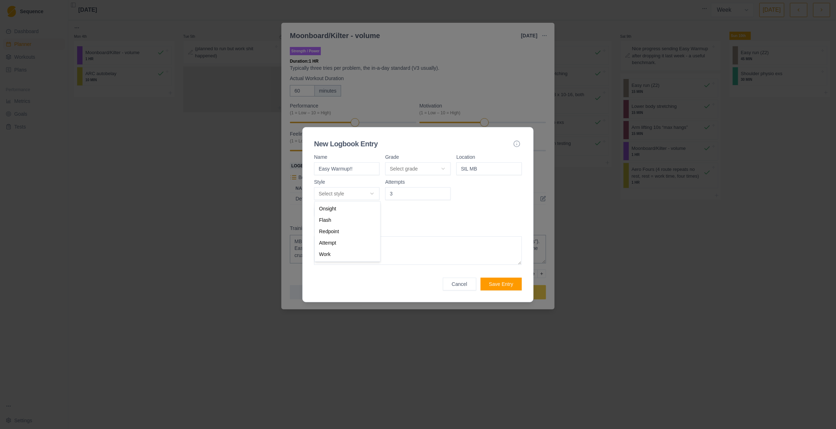
select select "redpoint"
click at [372, 257] on textarea at bounding box center [418, 250] width 208 height 28
click at [392, 246] on textarea "Third shot, albeit with a" at bounding box center [418, 250] width 208 height 28
click at [353, 242] on textarea "Third shot, albeit with a big cut." at bounding box center [418, 250] width 208 height 28
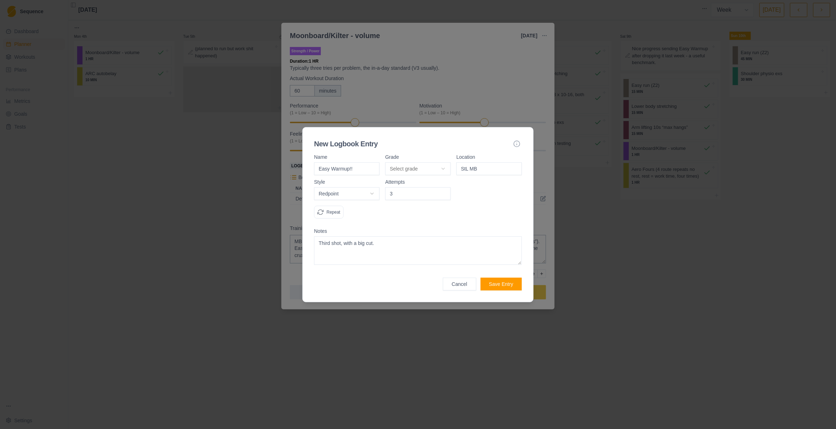
click at [368, 244] on textarea "Third shot, with a big cut." at bounding box center [418, 250] width 208 height 28
click at [446, 237] on textarea "Third shot, with a big foot cut." at bounding box center [418, 250] width 208 height 28
click at [365, 242] on textarea "Third shot, with a big foot cut." at bounding box center [418, 250] width 208 height 28
type textarea "Third shot, with a big foot cut."
click at [513, 283] on button "Save Entry" at bounding box center [501, 284] width 41 height 13
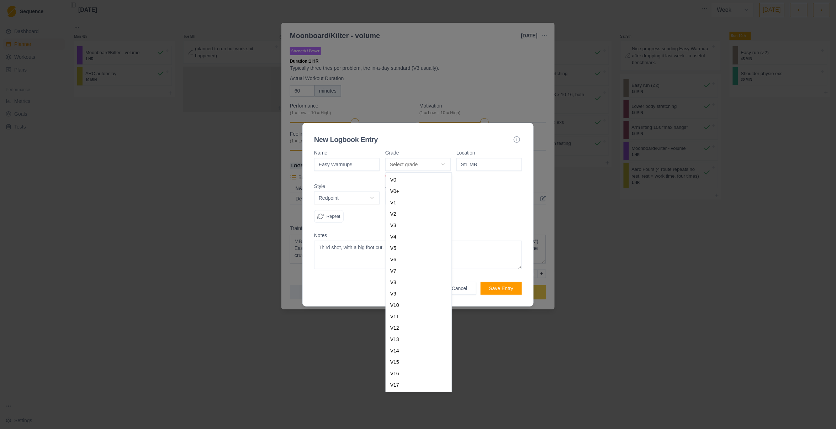
click at [443, 163] on body "Sequence Dashboard Planner Workouts Plans Performance Metrics Goals Tests Setti…" at bounding box center [418, 214] width 836 height 429
select select "f94f6641-cf14-4dd4-815c-3fad2c452406"
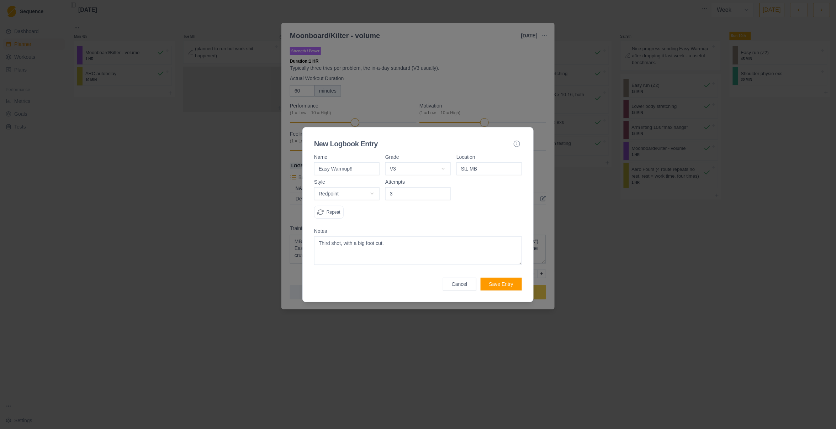
click at [496, 283] on button "Save Entry" at bounding box center [501, 284] width 41 height 13
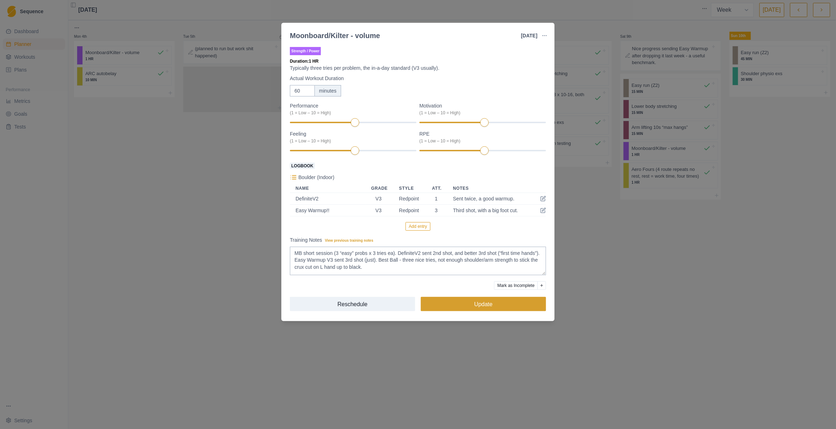
click at [459, 305] on button "Update" at bounding box center [483, 304] width 125 height 14
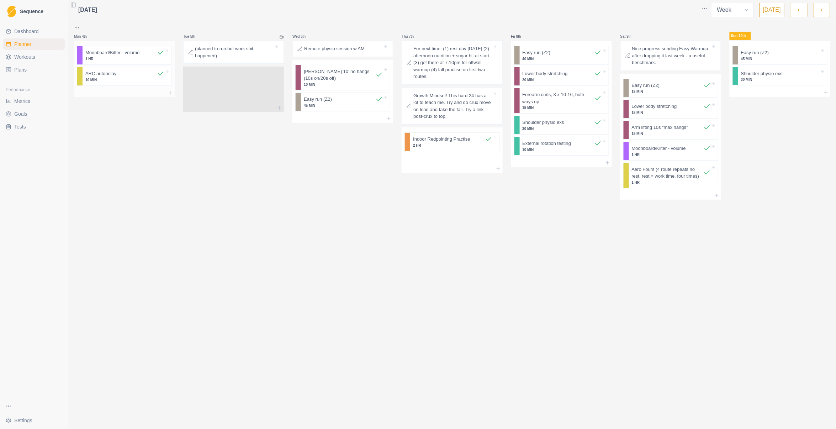
click at [137, 57] on p "1 HR" at bounding box center [124, 58] width 79 height 5
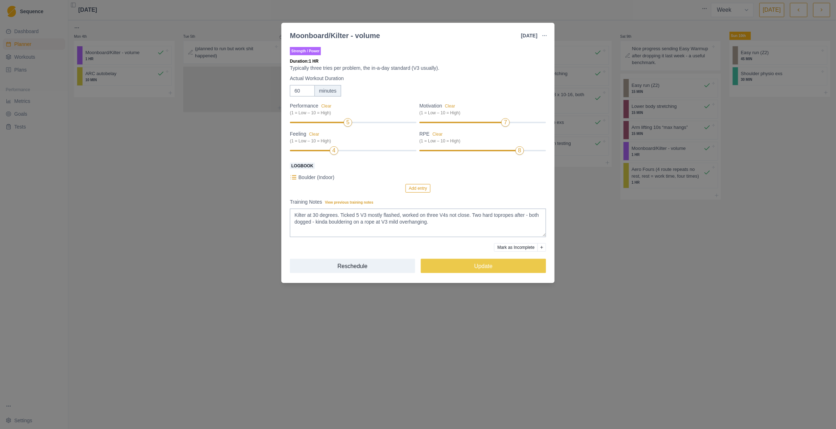
click at [510, 301] on div "Moonboard/Kilter - volume [DATE] Link To Goal View Workout Metrics Edit Origina…" at bounding box center [418, 214] width 836 height 429
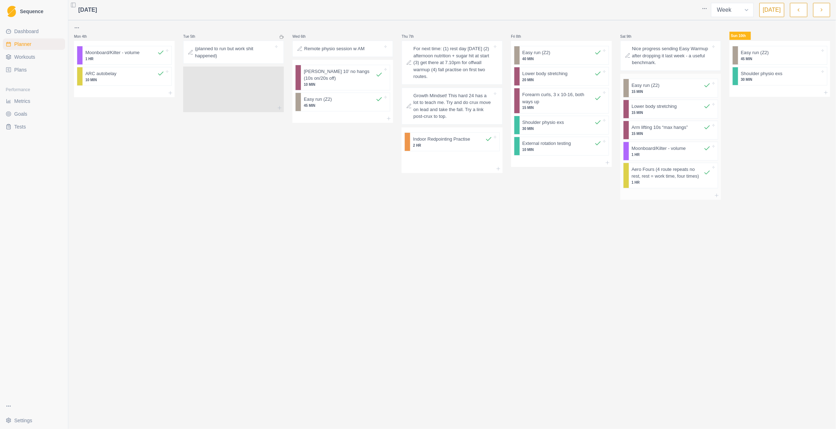
click at [586, 154] on p "1 HR" at bounding box center [671, 154] width 79 height 5
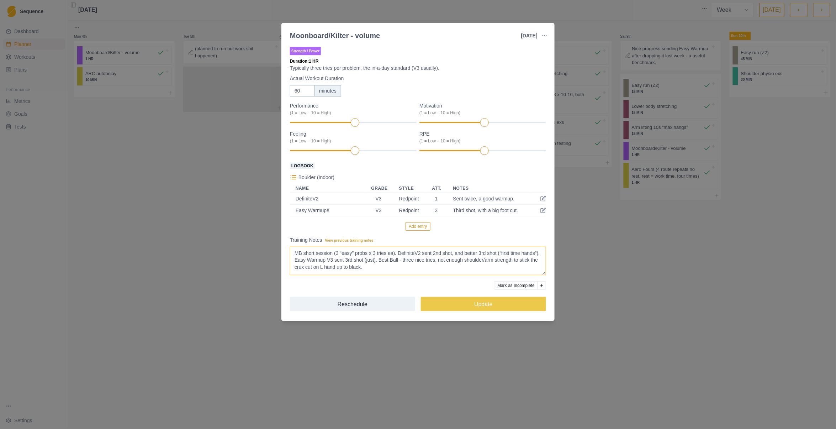
drag, startPoint x: 376, startPoint y: 261, endPoint x: 495, endPoint y: 265, distance: 118.9
click at [495, 265] on textarea "MB short session (3 “easy” probs x 3 tries ea). DefiniteV2 sent 2nd shot, and b…" at bounding box center [418, 261] width 256 height 28
click at [480, 260] on textarea "MB short session (3 “easy” probs x 3 tries ea). DefiniteV2 sent 2nd shot, and b…" at bounding box center [418, 261] width 256 height 28
drag, startPoint x: 399, startPoint y: 259, endPoint x: 394, endPoint y: 267, distance: 8.7
click at [394, 267] on textarea "MB short session (3 “easy” probs x 3 tries ea). DefiniteV2 sent 2nd shot, and b…" at bounding box center [418, 261] width 256 height 28
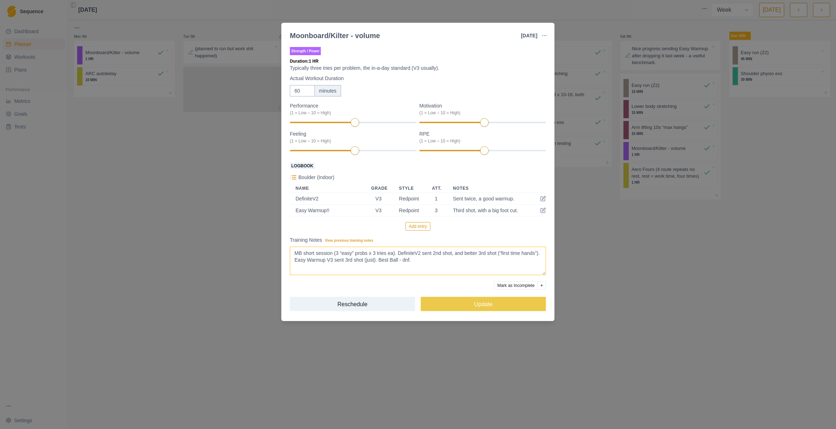
type textarea "MB short session (3 “easy” probs x 3 tries ea). DefiniteV2 sent 2nd shot, and b…"
click at [421, 226] on button "Add entry" at bounding box center [418, 226] width 25 height 9
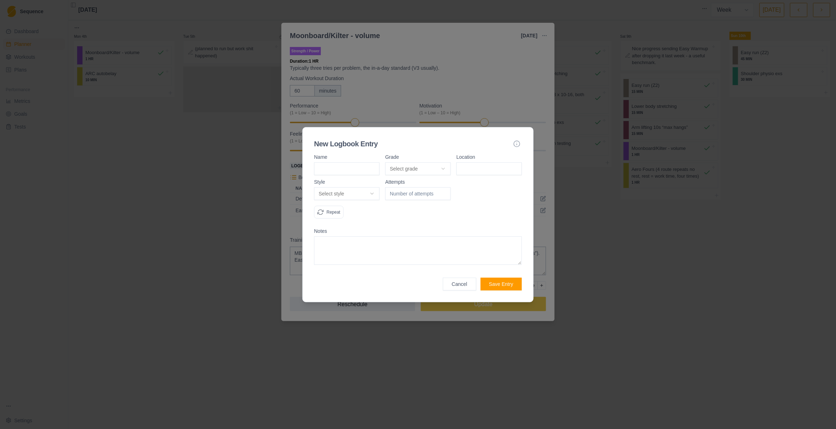
click at [359, 243] on textarea at bounding box center [418, 250] width 208 height 28
paste textarea "three nice tries, not enough shoulder/arm strength to stick the crux cut on L h…"
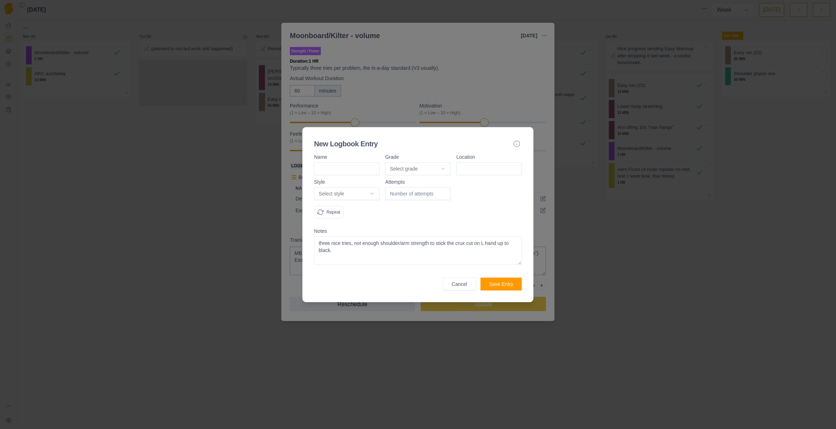
drag, startPoint x: 321, startPoint y: 242, endPoint x: 313, endPoint y: 242, distance: 7.5
click at [313, 242] on div "New Logbook Entry Name Grade Select grade V0 V0+ V1 V2 V3 V4 V5 V6 V7 V8 V9 V10…" at bounding box center [417, 214] width 231 height 175
type textarea "Three nice tries, not enough shoulder/arm strength to stick the crux cut on L h…"
click at [344, 169] on input at bounding box center [346, 168] width 65 height 13
type input "Best Ball"
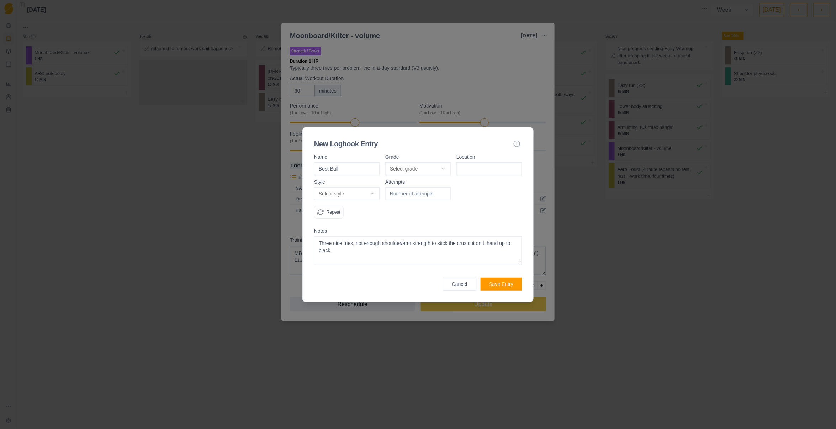
click at [401, 169] on body "Sequence Dashboard Planner Workouts Plans Performance Metrics Goals Tests Setti…" at bounding box center [418, 214] width 836 height 429
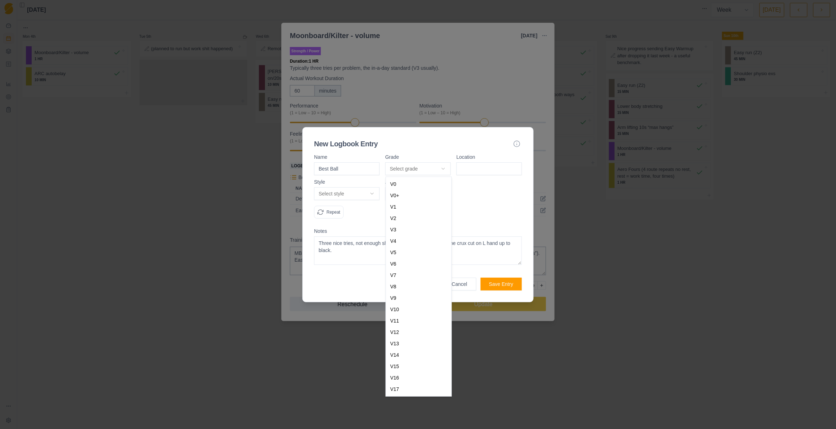
select select "f94f6641-cf14-4dd4-815c-3fad2c452406"
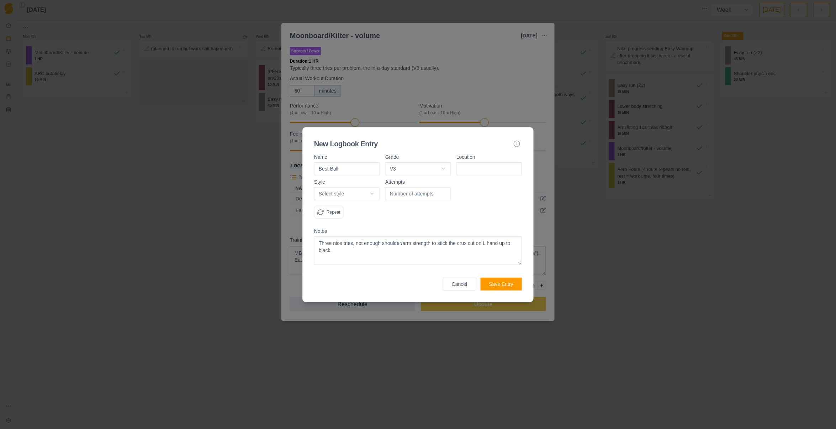
click at [487, 171] on input at bounding box center [489, 168] width 65 height 13
type input "StL MB"
click at [370, 193] on body "Sequence Dashboard Planner Workouts Plans Performance Metrics Goals Tests Setti…" at bounding box center [418, 214] width 836 height 429
select select "attempt"
click at [439, 195] on input "number" at bounding box center [417, 193] width 65 height 13
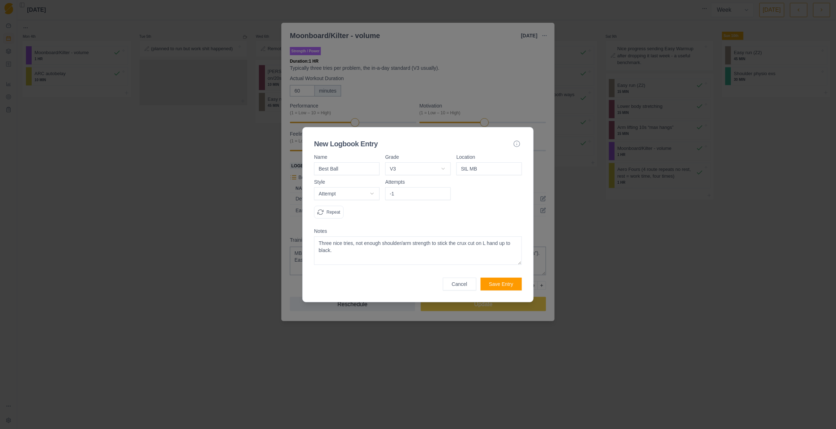
type input "-1"
click at [444, 194] on input "-1" at bounding box center [417, 193] width 65 height 13
click at [443, 189] on input "-1" at bounding box center [417, 193] width 65 height 13
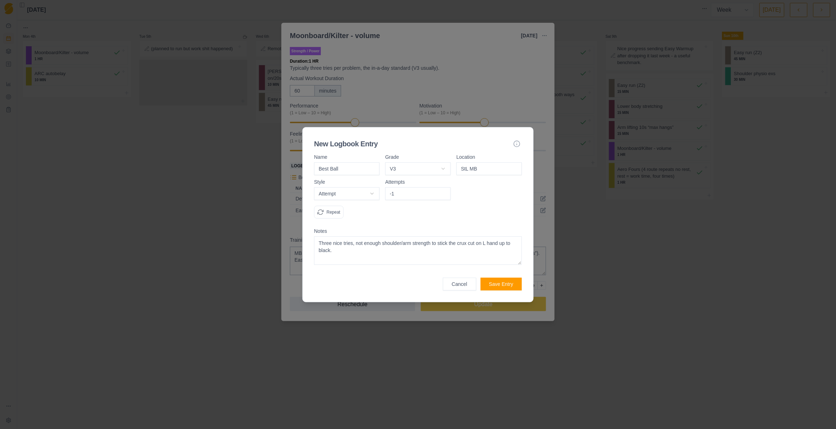
click at [444, 189] on input "-1" at bounding box center [417, 193] width 65 height 13
type input "3"
click at [453, 227] on form "Name Best Ball Grade V3 V0 V0+ V1 V2 V3 V4 V5 V6 V7 V8 V9 V10 V11 V12 V13 V14 V…" at bounding box center [418, 222] width 208 height 136
click at [504, 283] on button "Save Entry" at bounding box center [501, 284] width 41 height 13
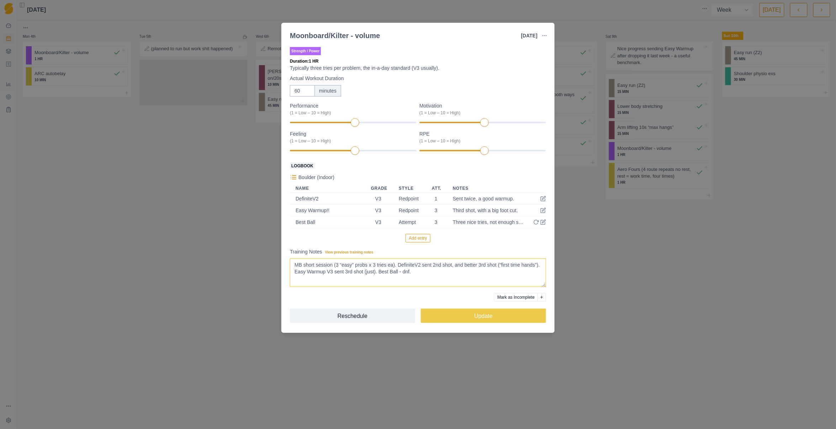
drag, startPoint x: 395, startPoint y: 265, endPoint x: 437, endPoint y: 281, distance: 45.1
type textarea "MB short session (3 “easy” probs x 3 tries ea)."
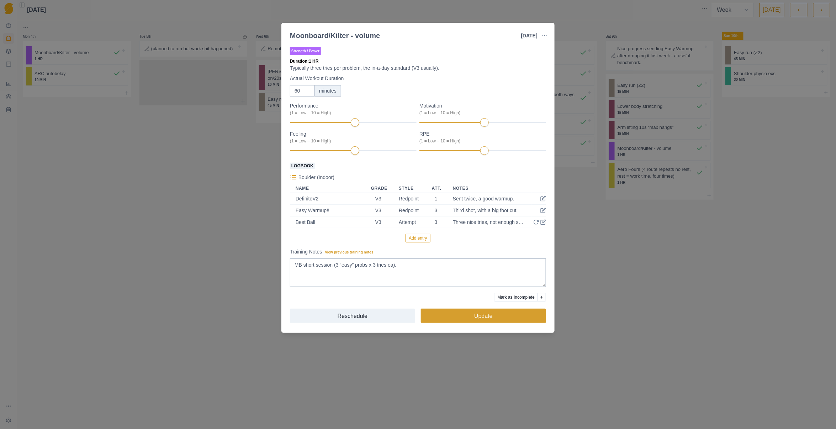
click at [464, 315] on button "Update" at bounding box center [483, 315] width 125 height 14
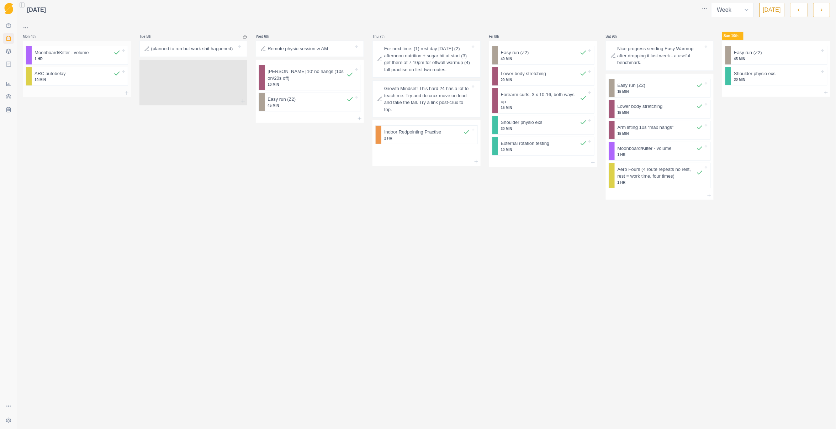
click at [68, 59] on p "1 HR" at bounding box center [78, 58] width 86 height 5
click at [28, 28] on html "Sequence Dashboard Planner Workouts Plans Performance Metrics Goals Tests Setti…" at bounding box center [418, 214] width 836 height 429
click at [54, 58] on div "Add a week label" at bounding box center [59, 57] width 68 height 11
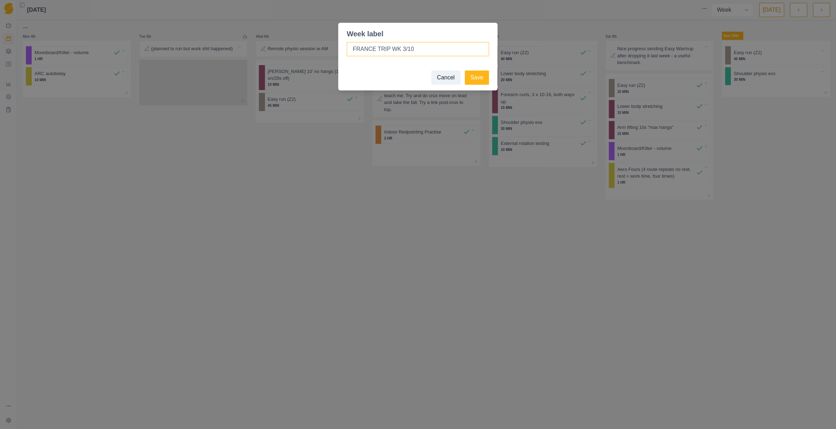
drag, startPoint x: 389, startPoint y: 48, endPoint x: 395, endPoint y: 49, distance: 6.1
click at [395, 49] on input "FRANCE TRIP WK 3/10" at bounding box center [418, 49] width 142 height 14
type input "FRANCE TRIP week 3/10"
click at [476, 78] on button "Save" at bounding box center [477, 77] width 24 height 14
